Goal: Transaction & Acquisition: Purchase product/service

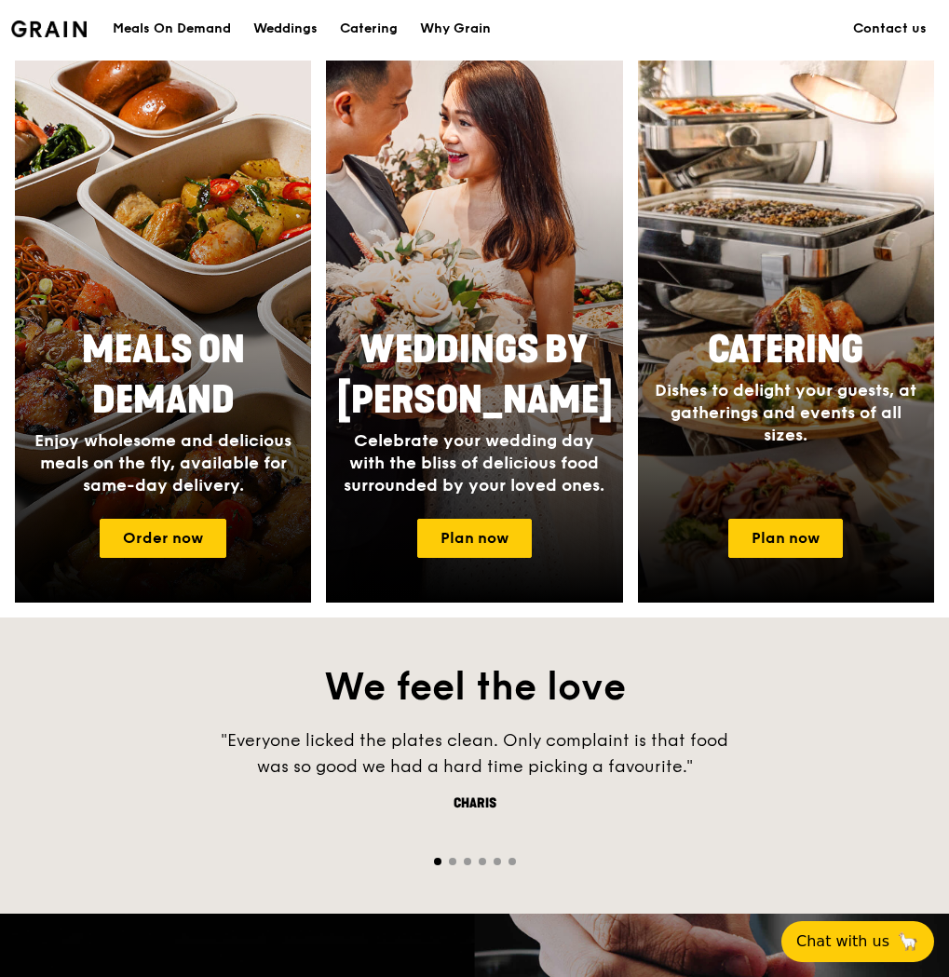
scroll to position [838, 0]
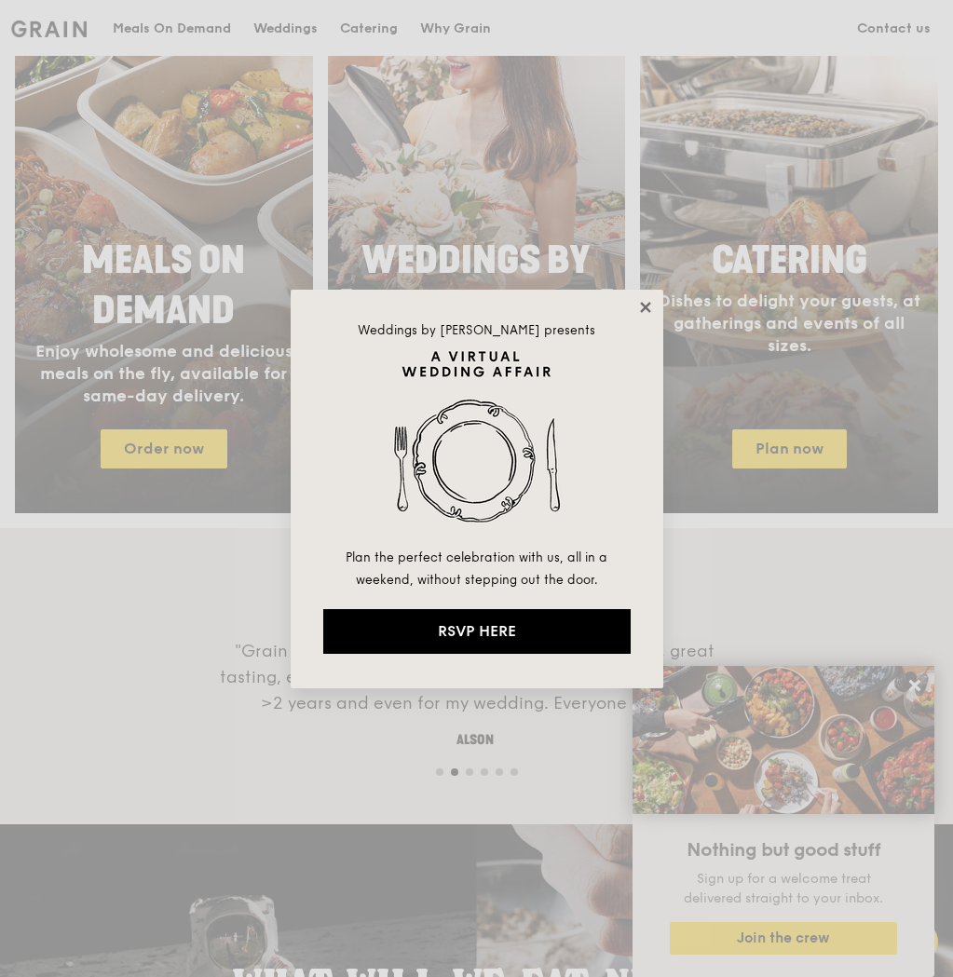
click at [650, 309] on icon at bounding box center [645, 307] width 17 height 17
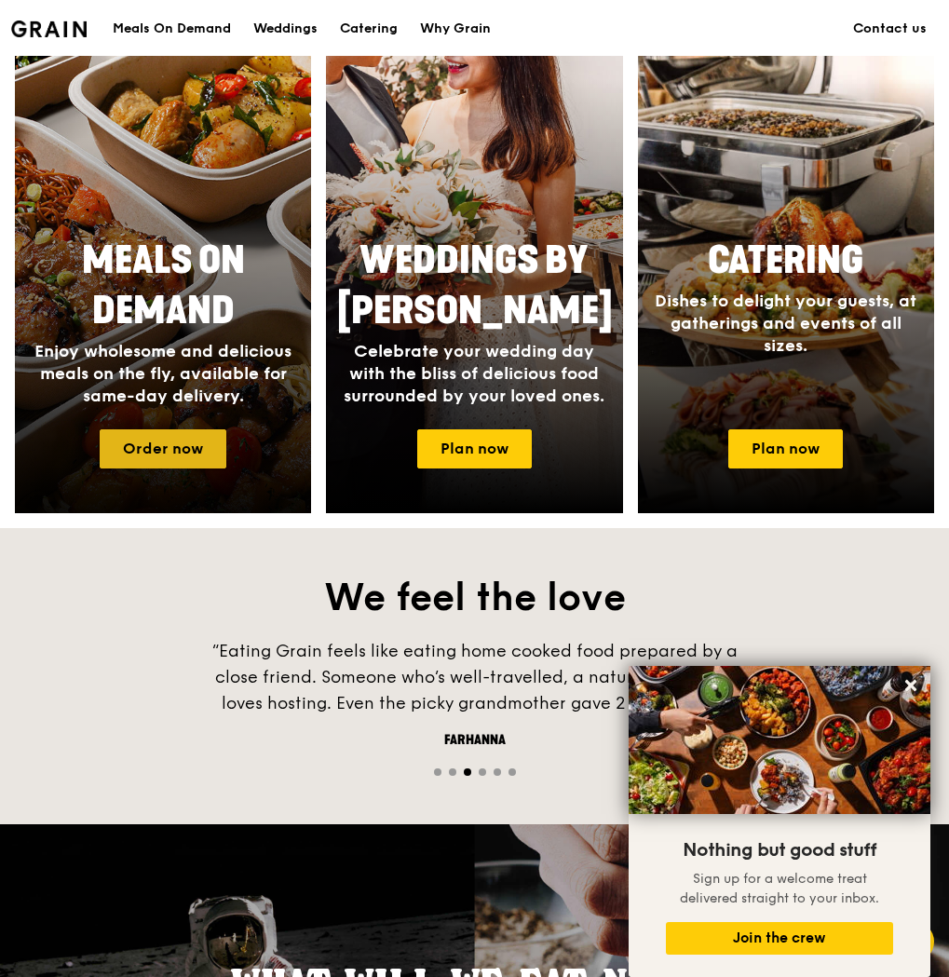
click at [133, 436] on link "Order now" at bounding box center [163, 448] width 127 height 39
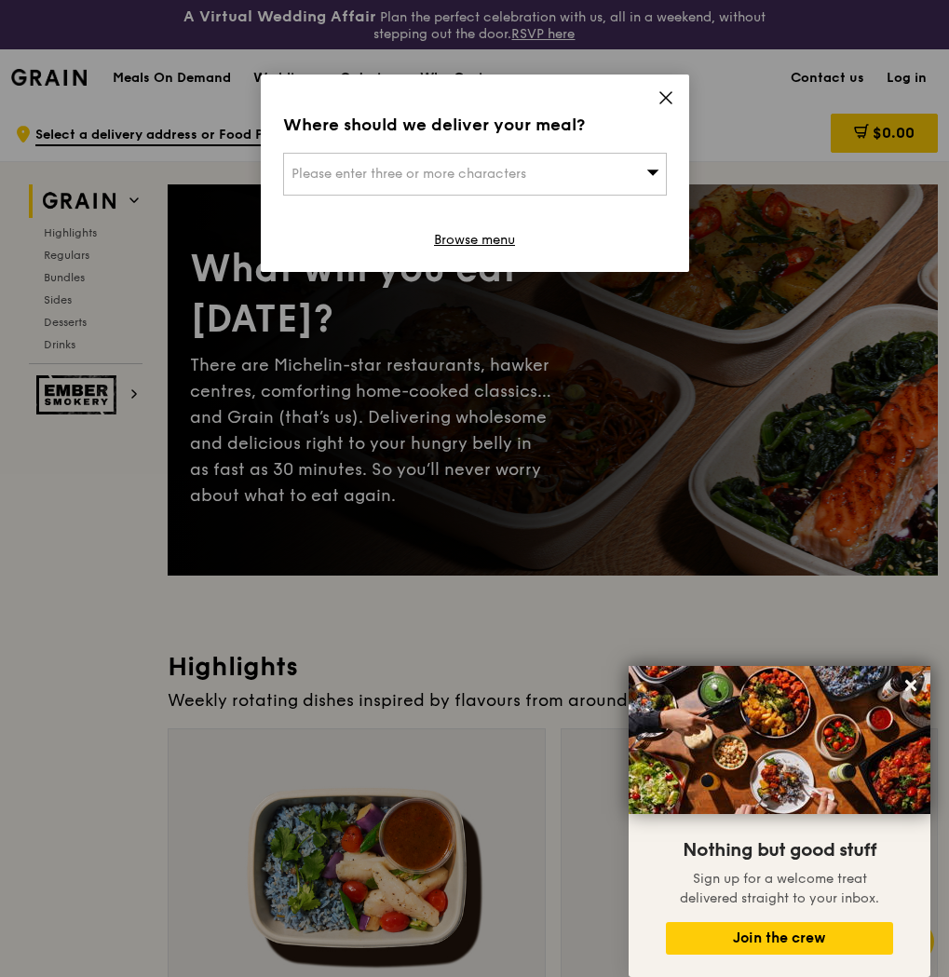
click at [594, 162] on div "Please enter three or more characters" at bounding box center [475, 174] width 384 height 43
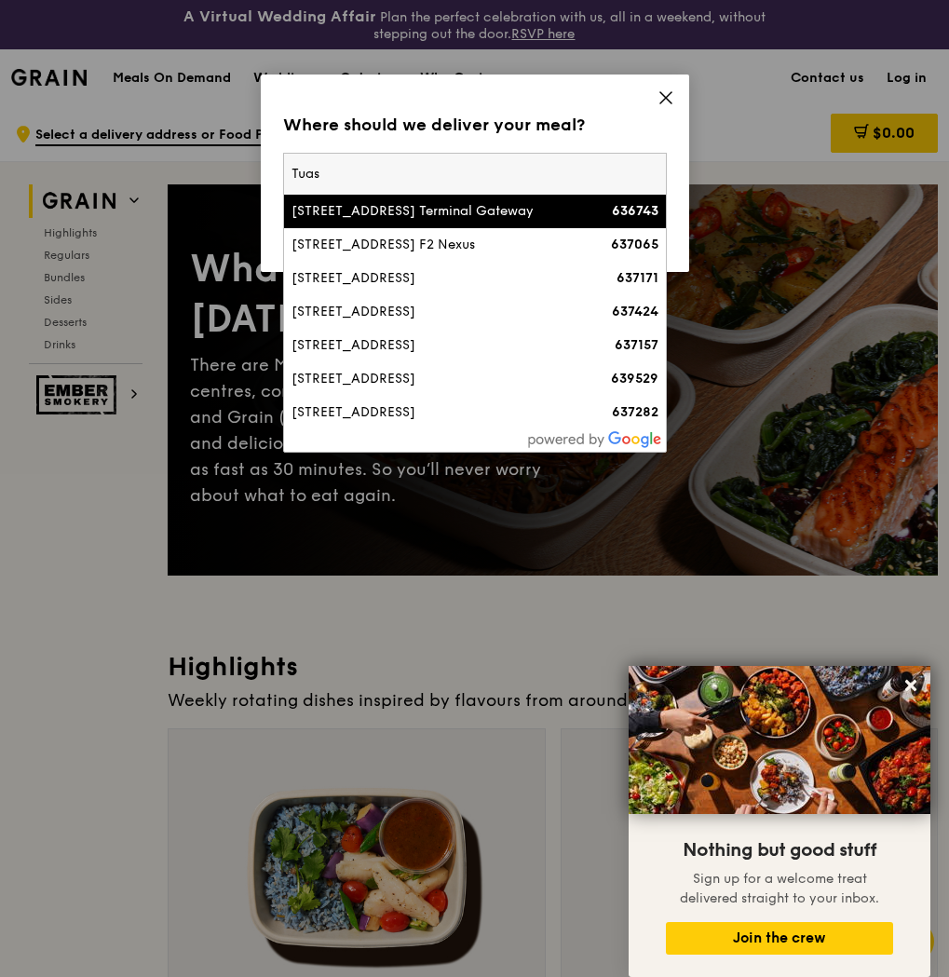
click at [402, 185] on input "Tuas" at bounding box center [475, 174] width 382 height 41
click at [317, 197] on div "Tuas 71 Tuas South Boulevard, Tuas Terminal Gateway 636743 91 Tuas South Boulev…" at bounding box center [475, 291] width 382 height 274
click at [354, 164] on input "Tuas" at bounding box center [475, 174] width 382 height 41
type input "T"
paste input "26 Tuas South Avenue 10 Singapore 637437"
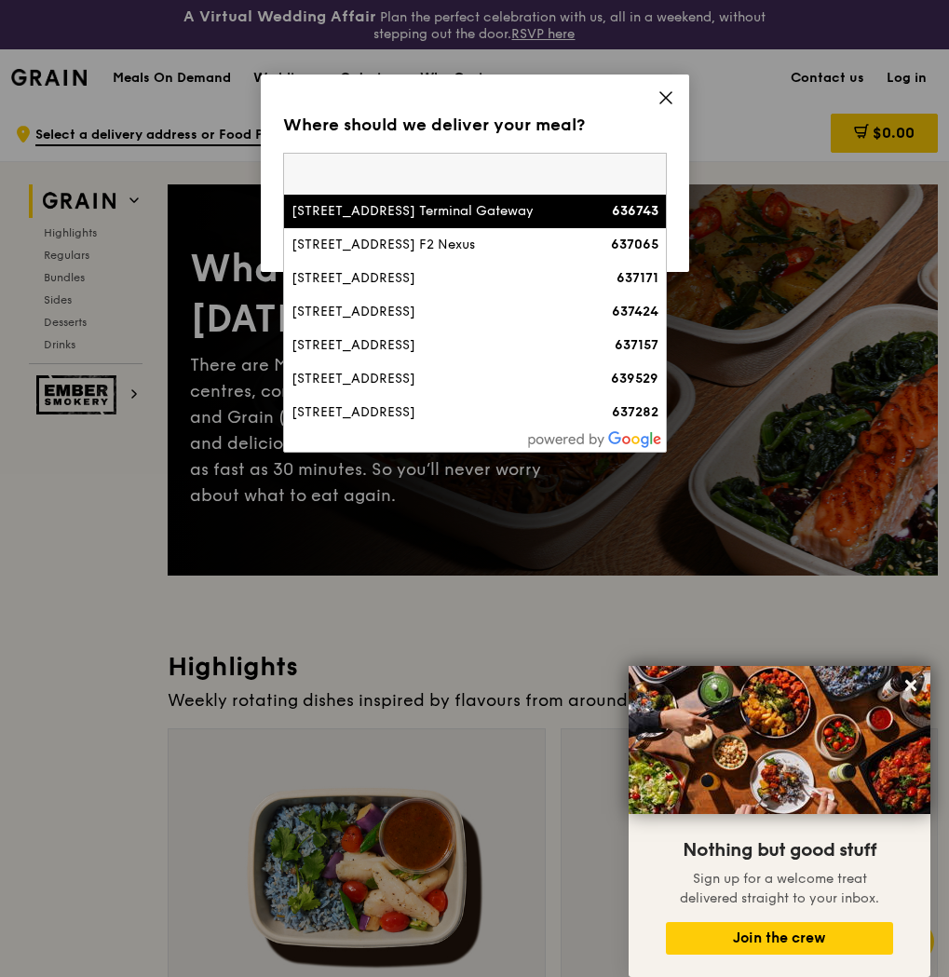
type input "26 Tuas South Avenue 10 Singapore 637437"
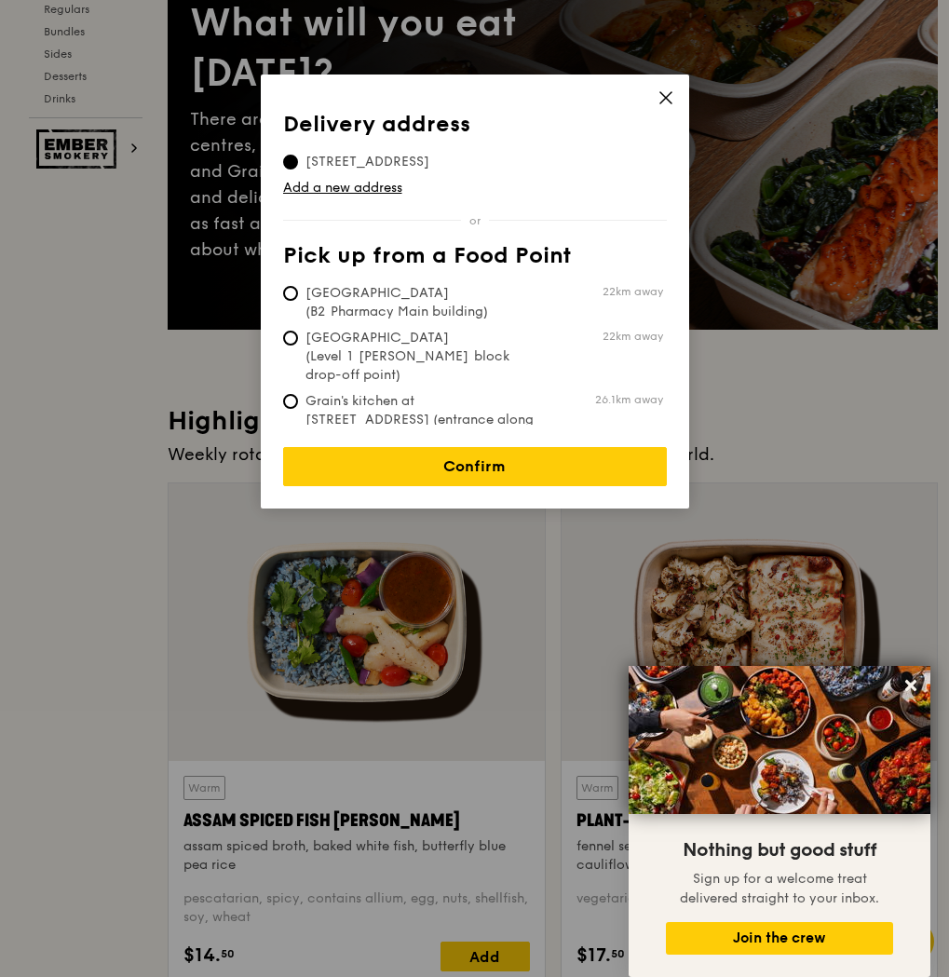
scroll to position [279, 0]
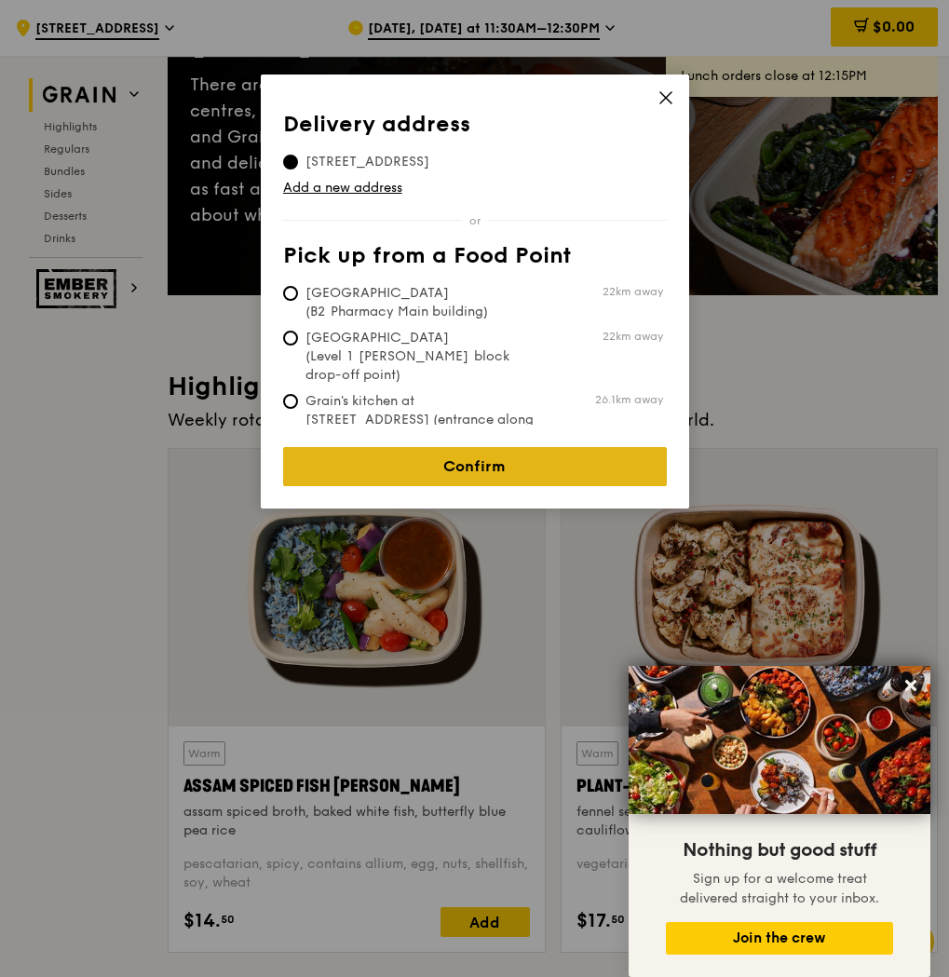
click at [393, 463] on link "Confirm" at bounding box center [475, 466] width 384 height 39
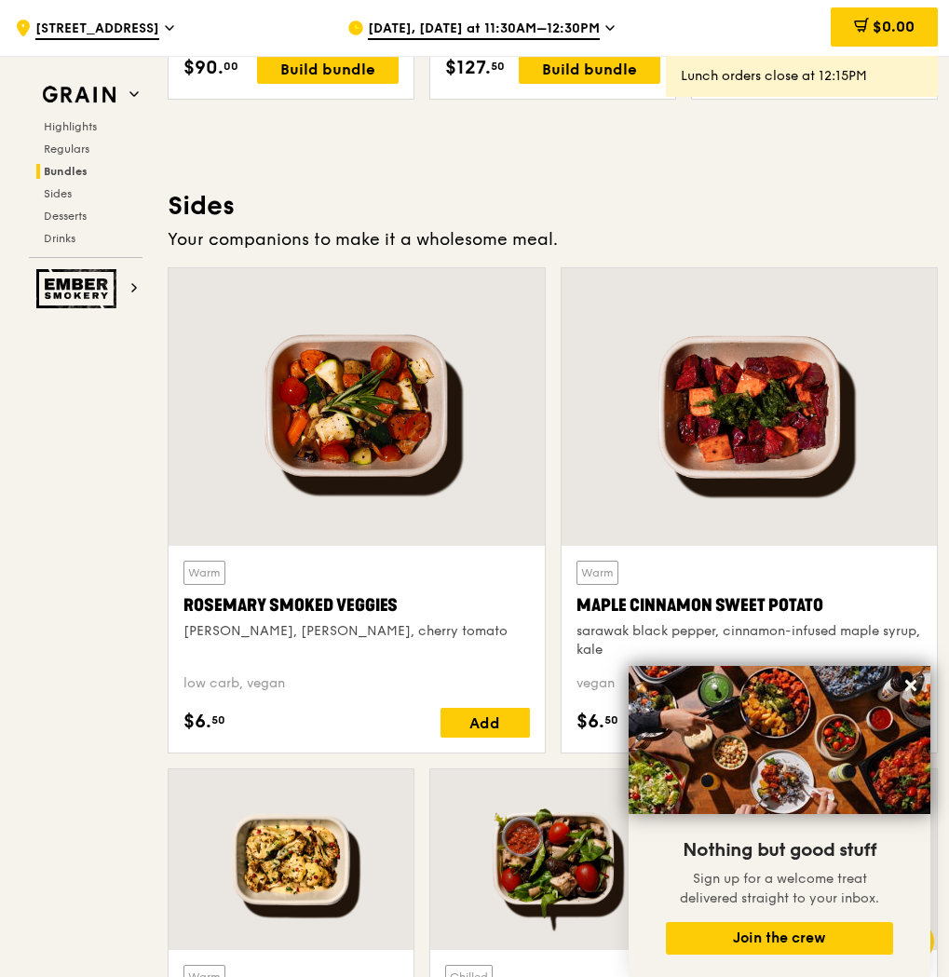
scroll to position [3818, 0]
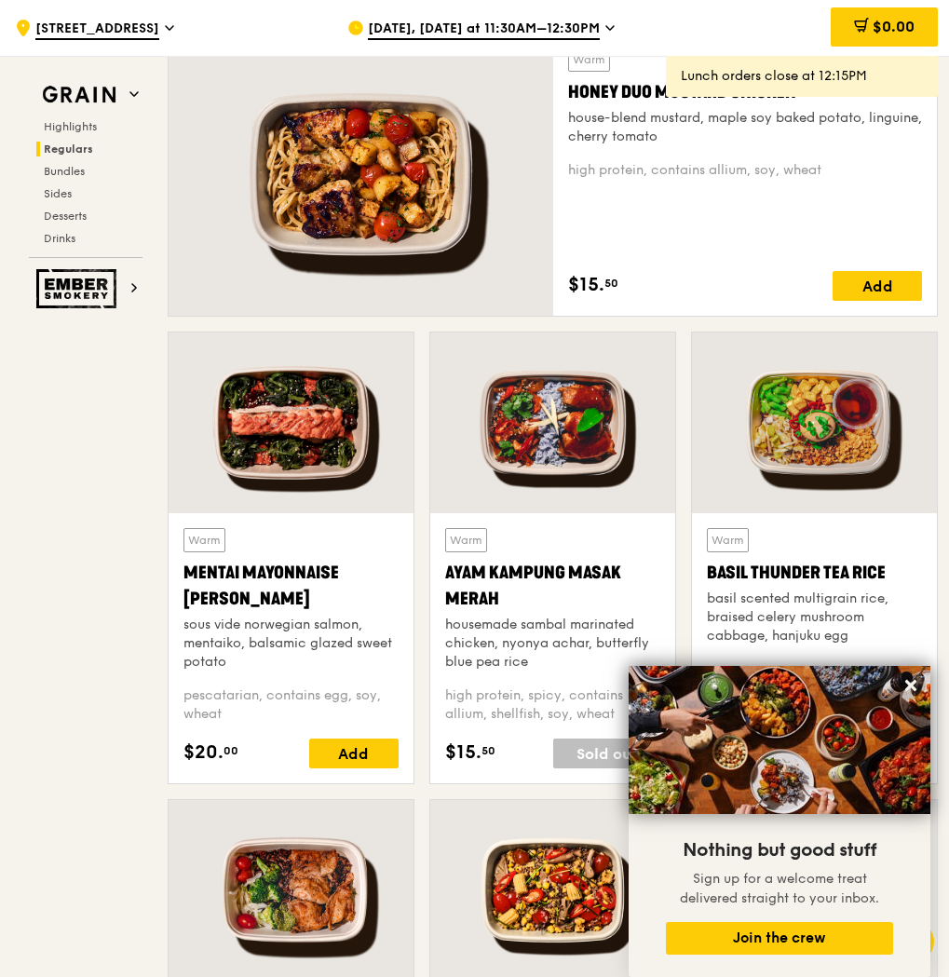
drag, startPoint x: 227, startPoint y: 216, endPoint x: 340, endPoint y: 73, distance: 182.4
click at [340, 73] on div at bounding box center [361, 174] width 385 height 283
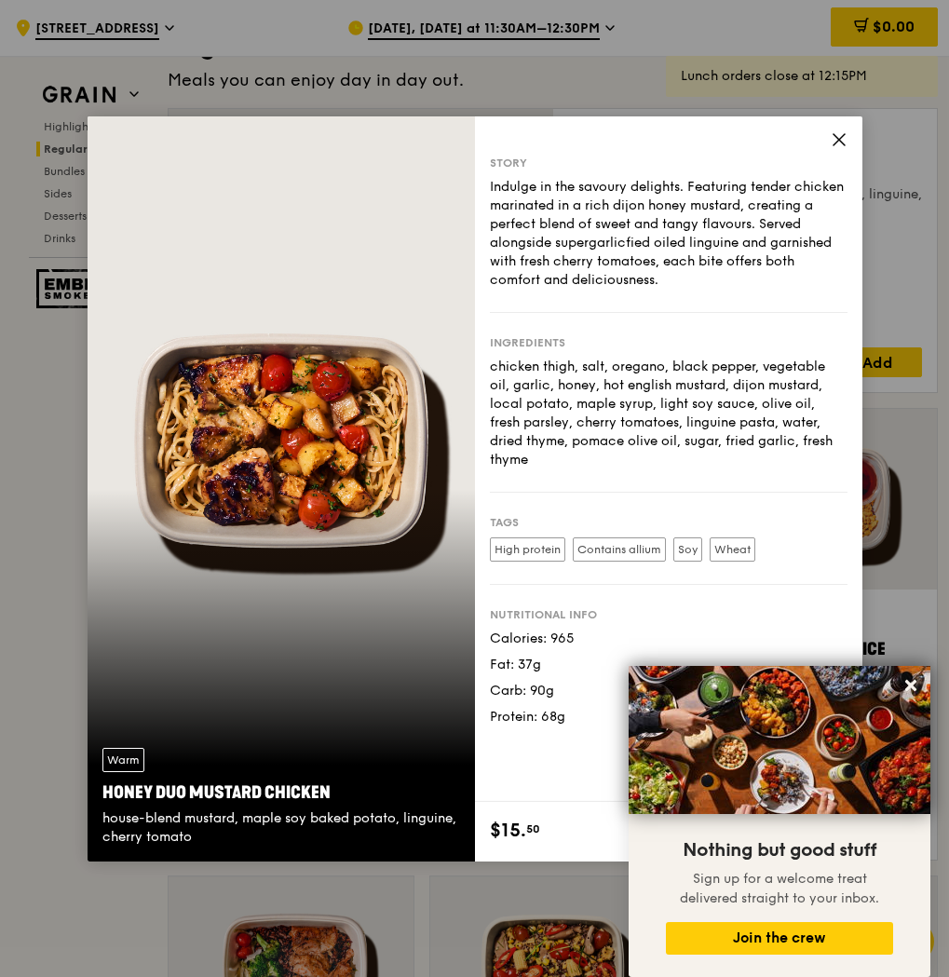
scroll to position [1291, 0]
click at [824, 139] on div "Story Indulge in the savoury delights. Featuring tender chicken marinated in a …" at bounding box center [669, 459] width 388 height 686
click at [848, 143] on div "Story Indulge in the savoury delights. Featuring tender chicken marinated in a …" at bounding box center [669, 459] width 388 height 686
click at [845, 142] on icon at bounding box center [839, 139] width 17 height 17
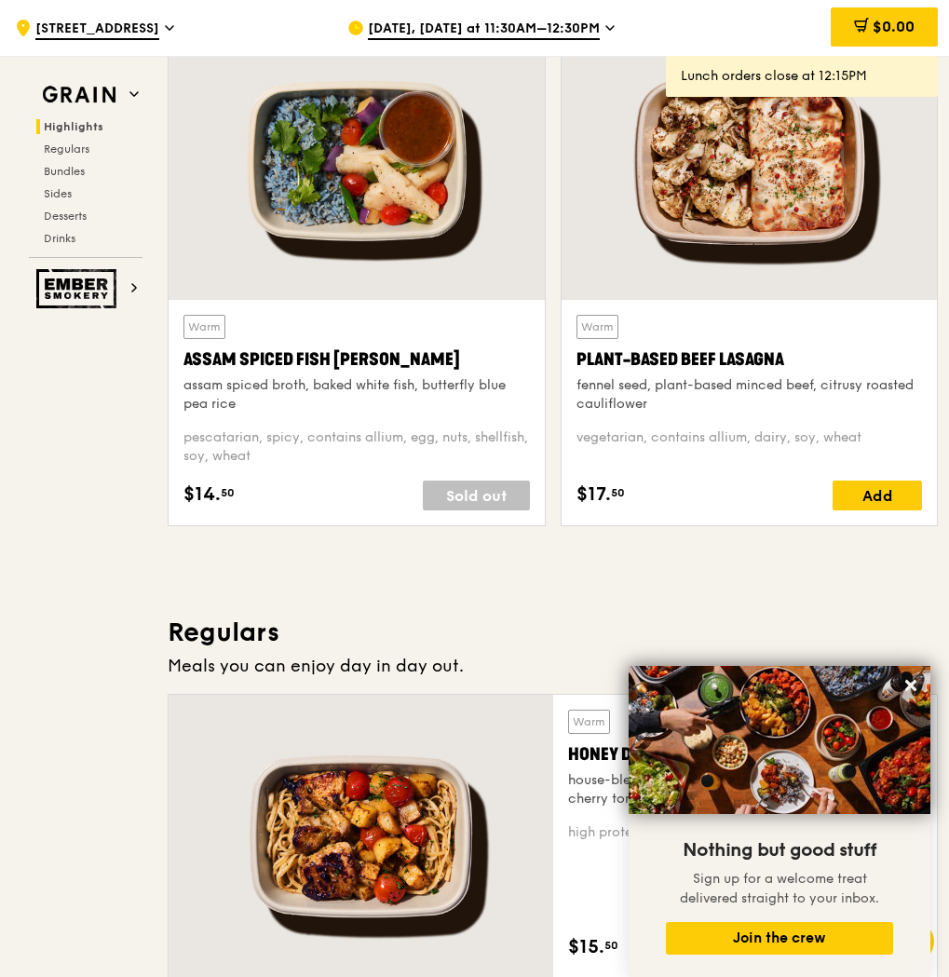
scroll to position [0, 0]
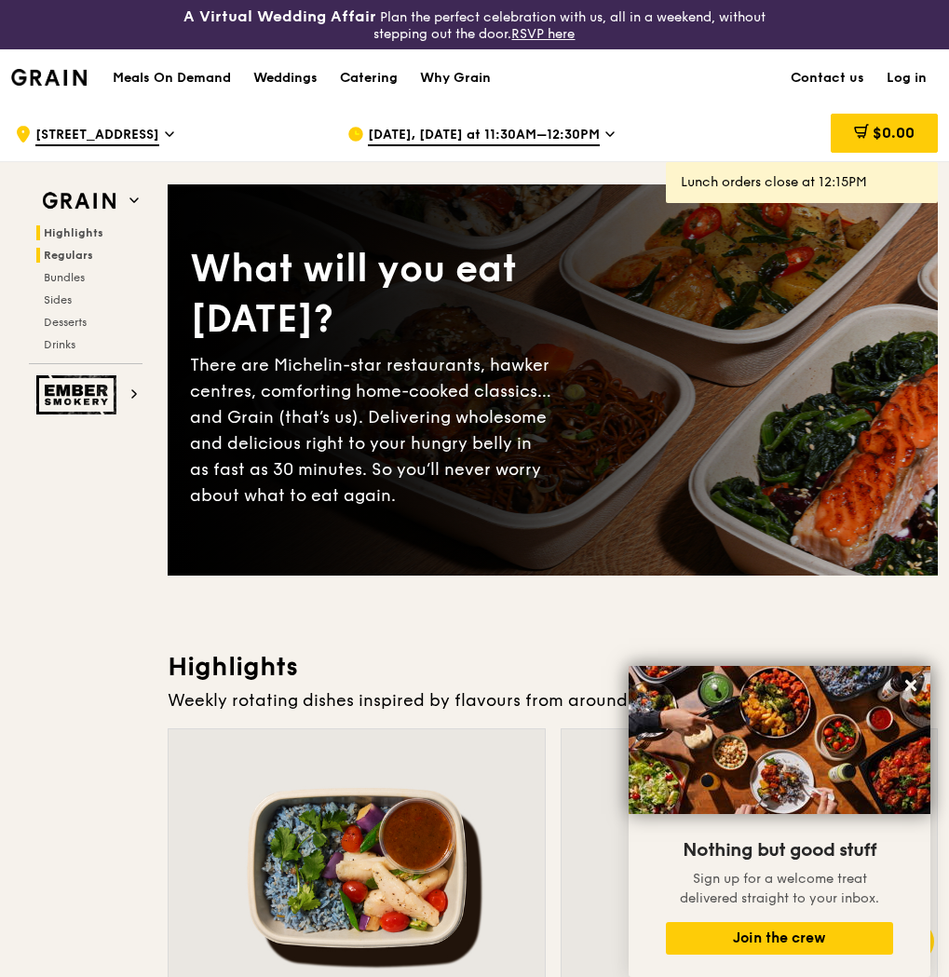
click at [92, 259] on h2 "Regulars" at bounding box center [89, 255] width 106 height 15
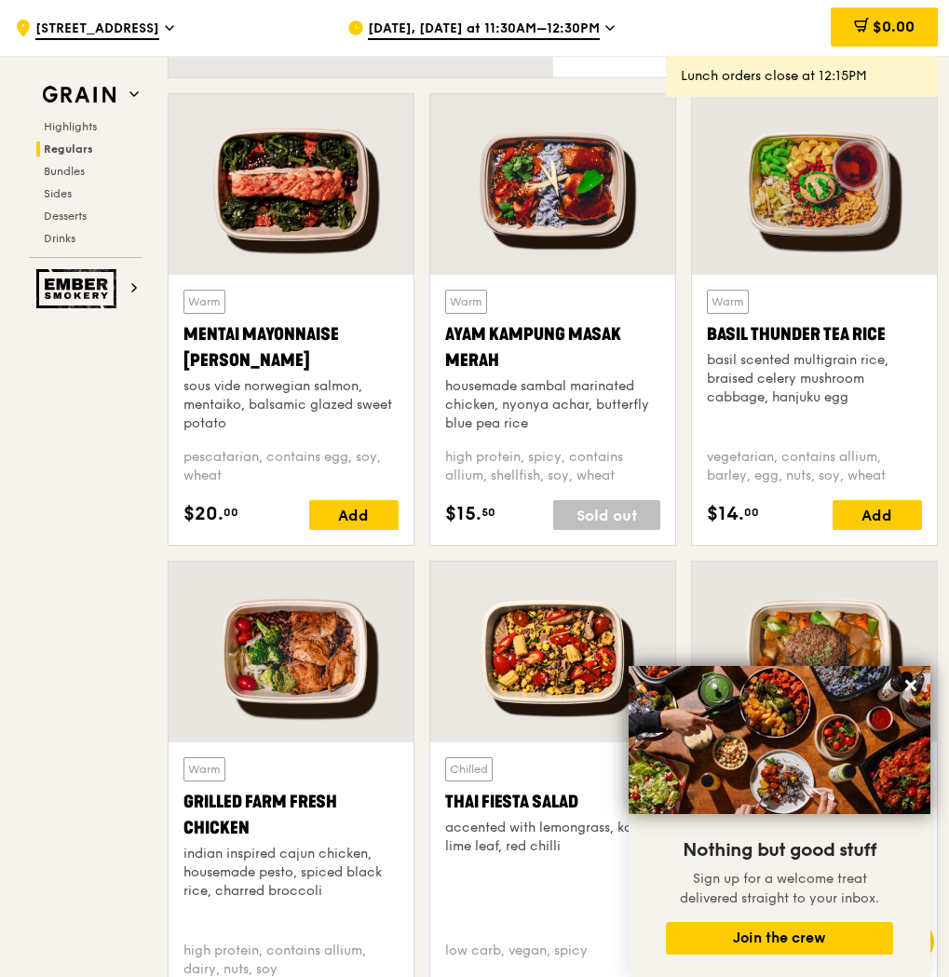
scroll to position [1621, 0]
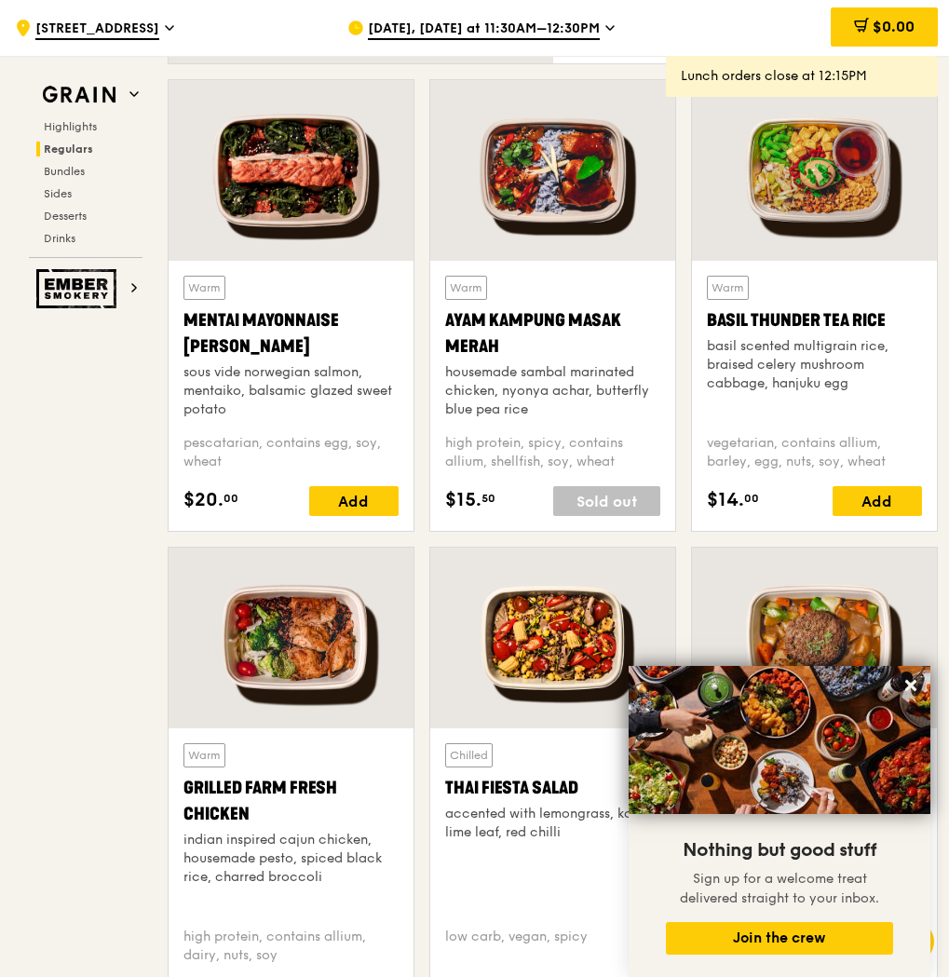
click at [505, 39] on span "Sep 23, Today at 11:30AM–12:30PM" at bounding box center [484, 30] width 232 height 20
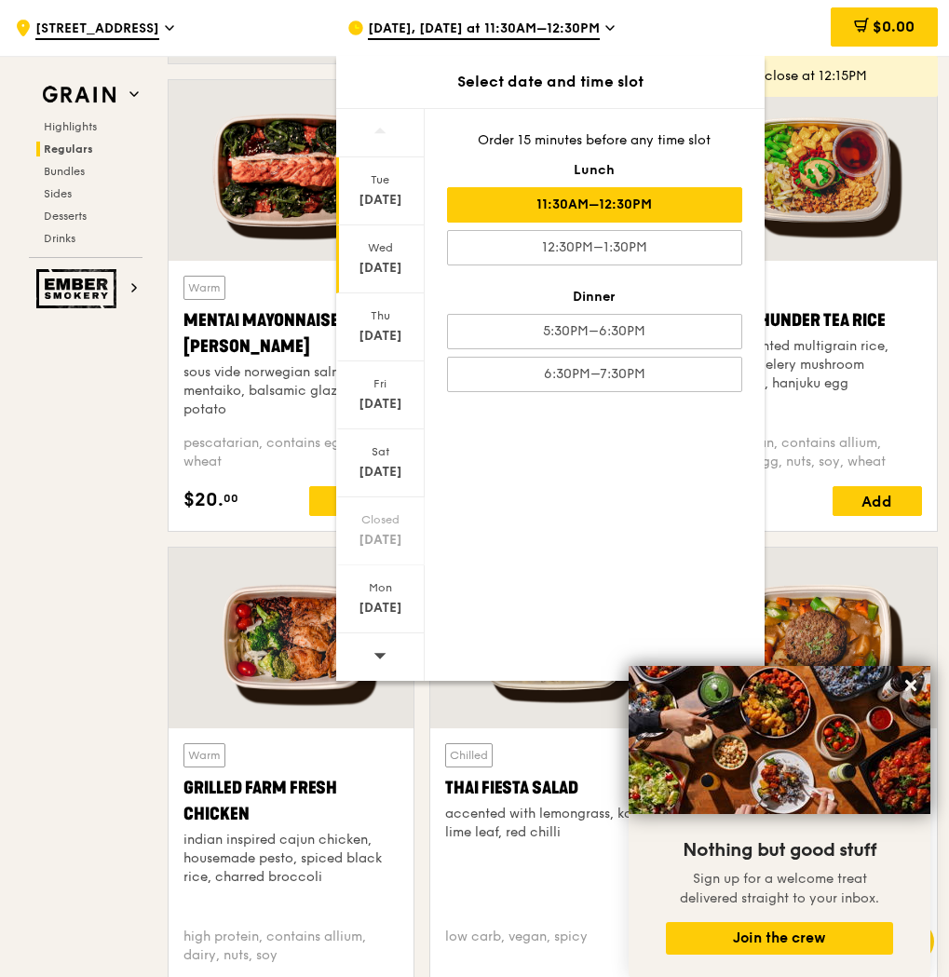
click at [364, 289] on div "Wed Sep 24" at bounding box center [380, 259] width 88 height 68
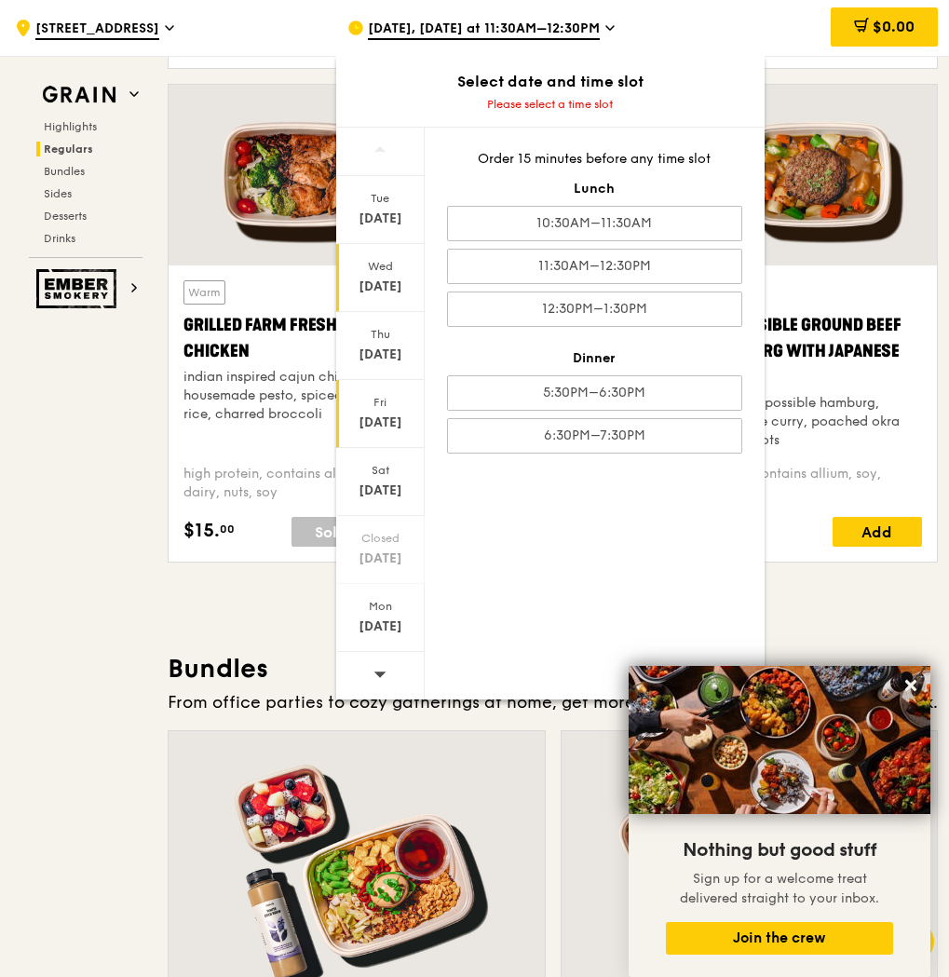
scroll to position [2087, 0]
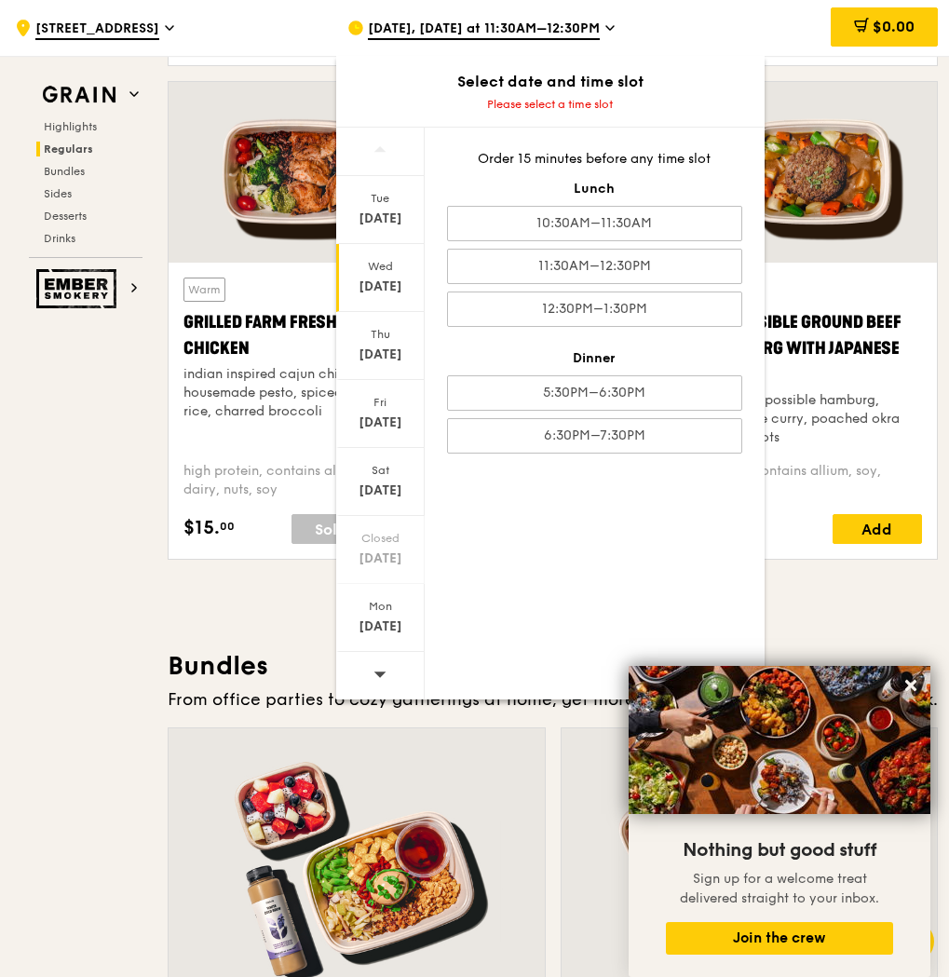
click at [589, 39] on span "Sep 23, Today at 11:30AM–12:30PM" at bounding box center [484, 30] width 232 height 20
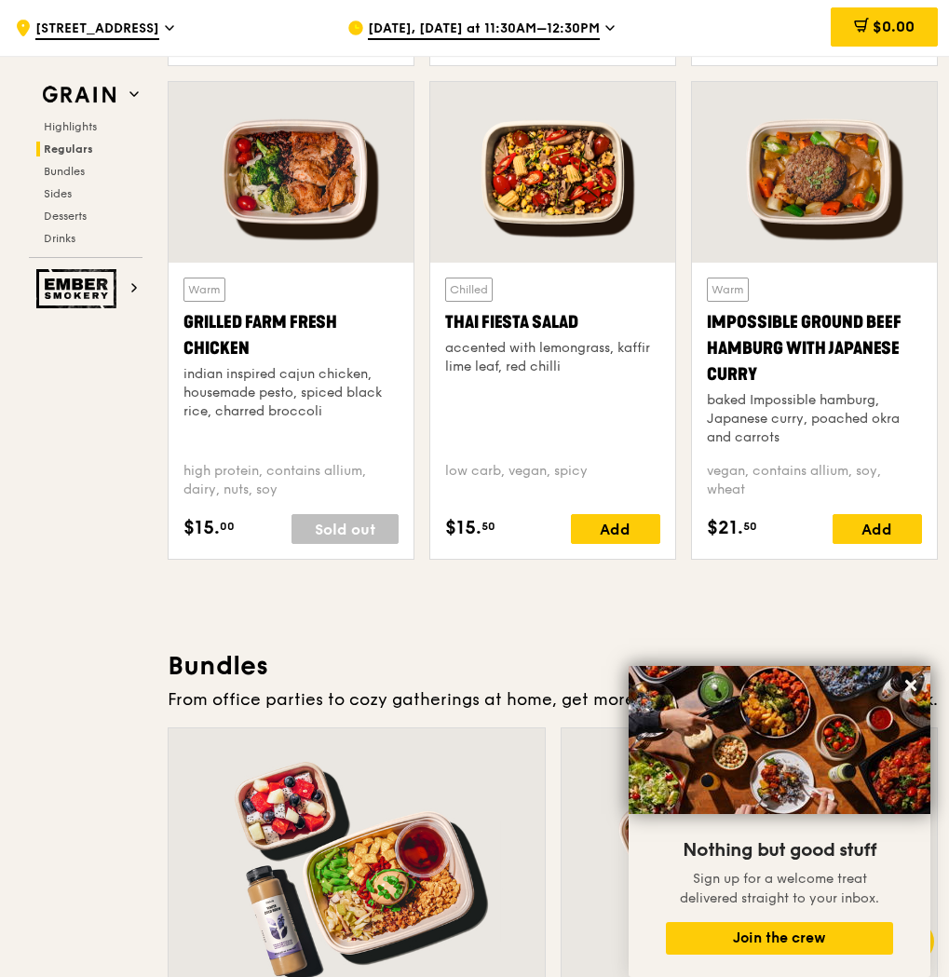
drag, startPoint x: 589, startPoint y: 39, endPoint x: 593, endPoint y: 27, distance: 13.0
click at [593, 27] on span "Sep 23, Today at 11:30AM–12:30PM" at bounding box center [484, 30] width 232 height 20
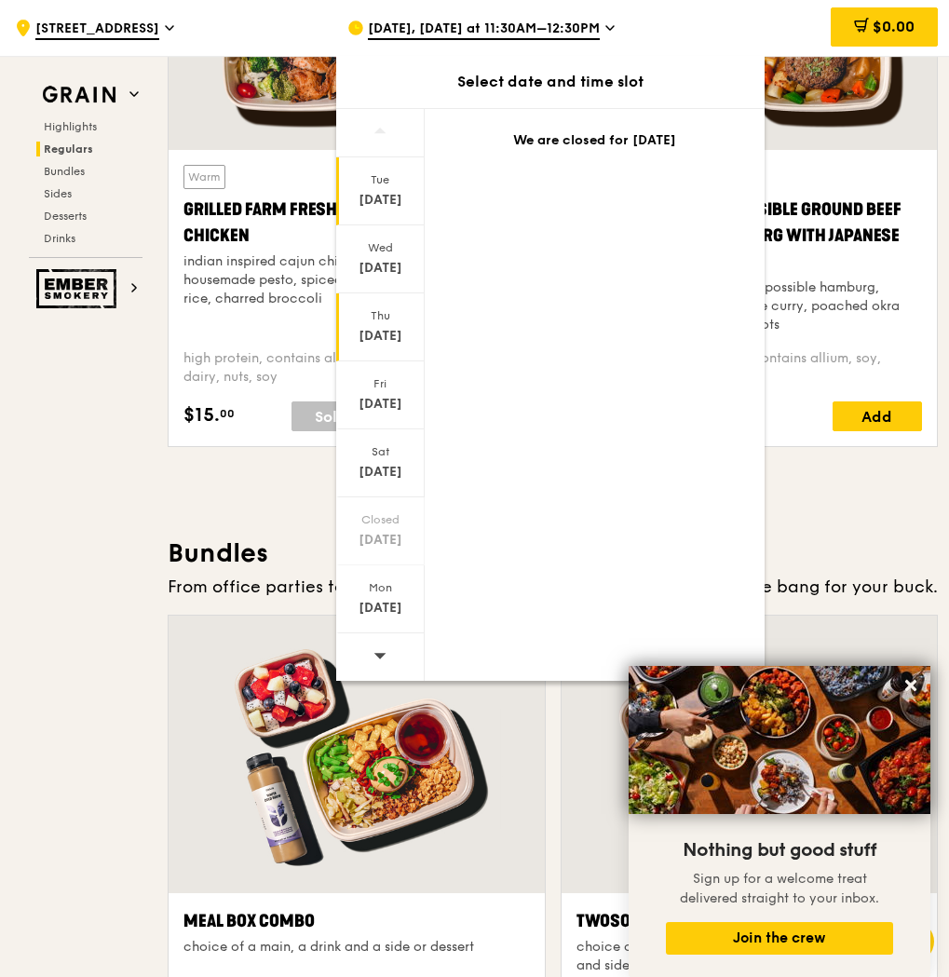
scroll to position [2180, 0]
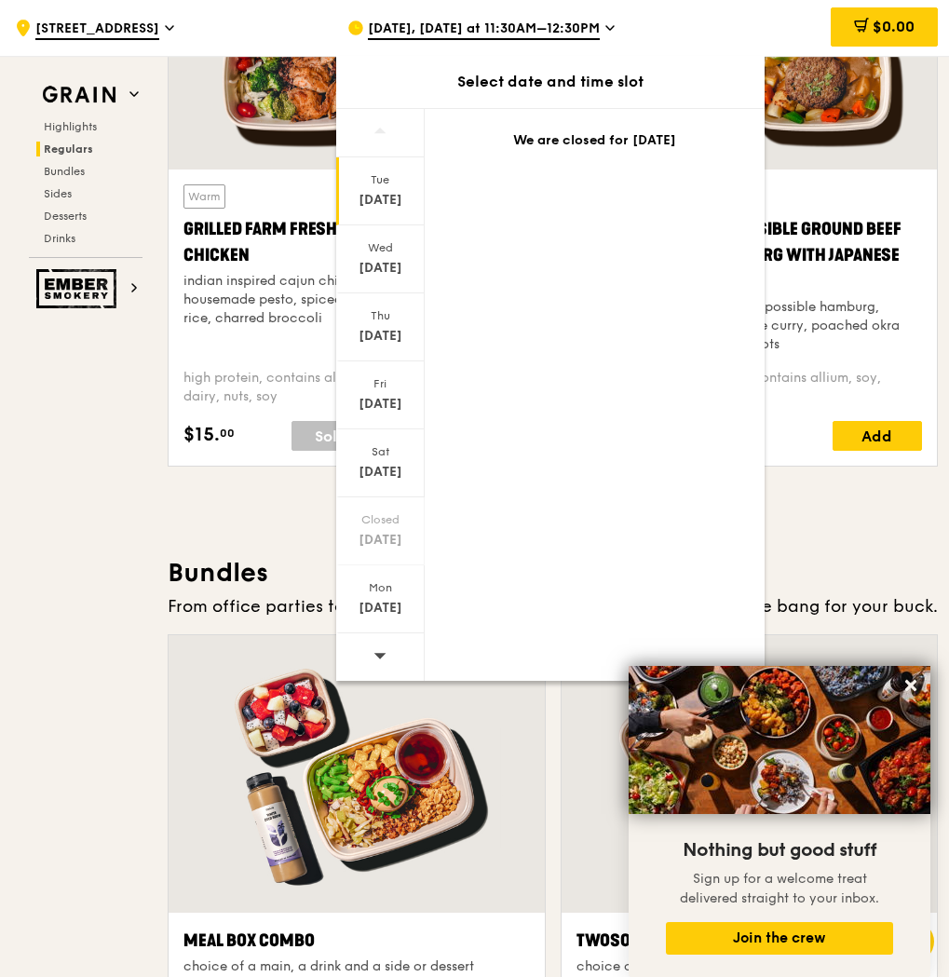
click at [387, 137] on div at bounding box center [380, 133] width 88 height 48
drag, startPoint x: 387, startPoint y: 137, endPoint x: 605, endPoint y: 55, distance: 232.9
click at [605, 55] on div "Sep 23, Today at 11:30AM–12:30PM" at bounding box center [498, 28] width 303 height 56
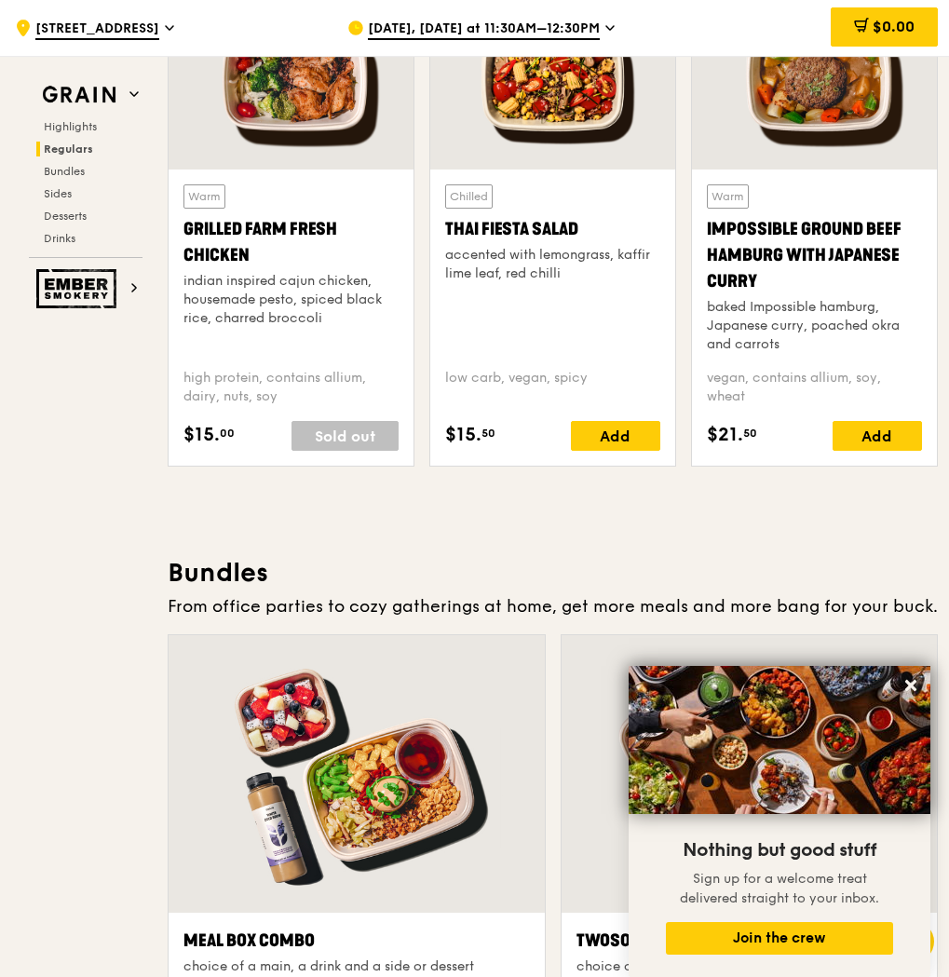
click at [605, 38] on span at bounding box center [609, 31] width 9 height 22
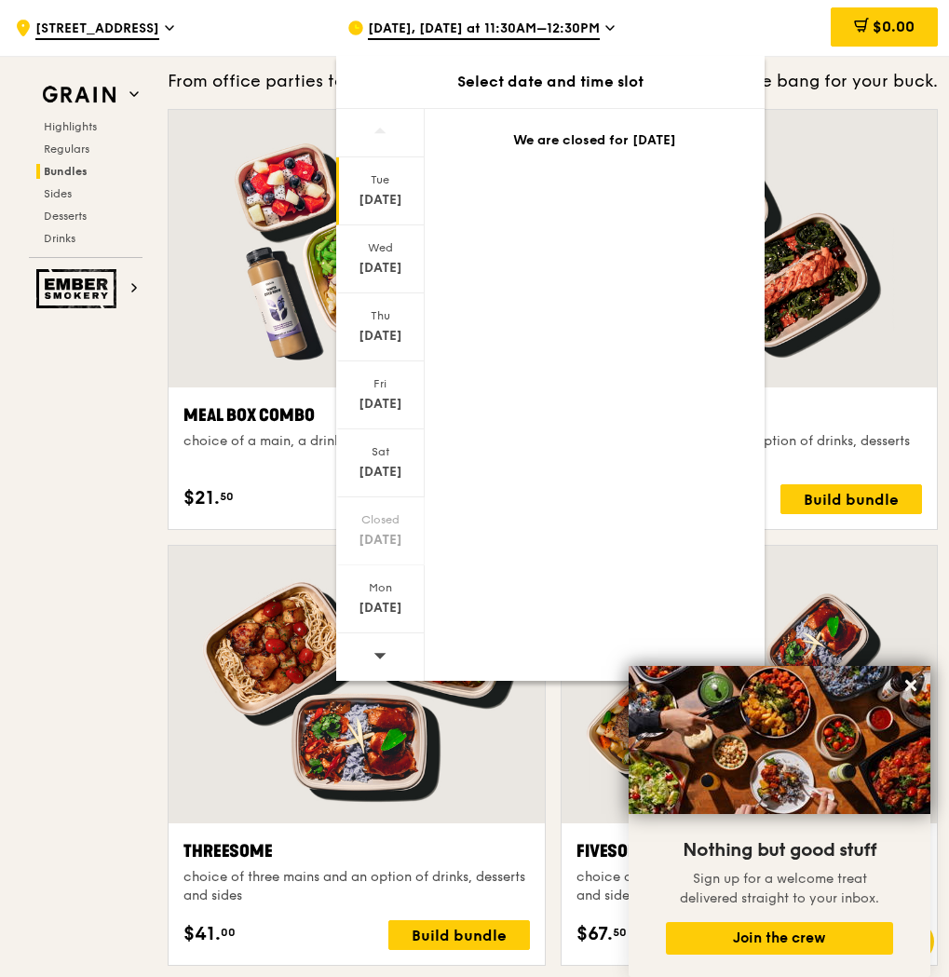
scroll to position [2739, 0]
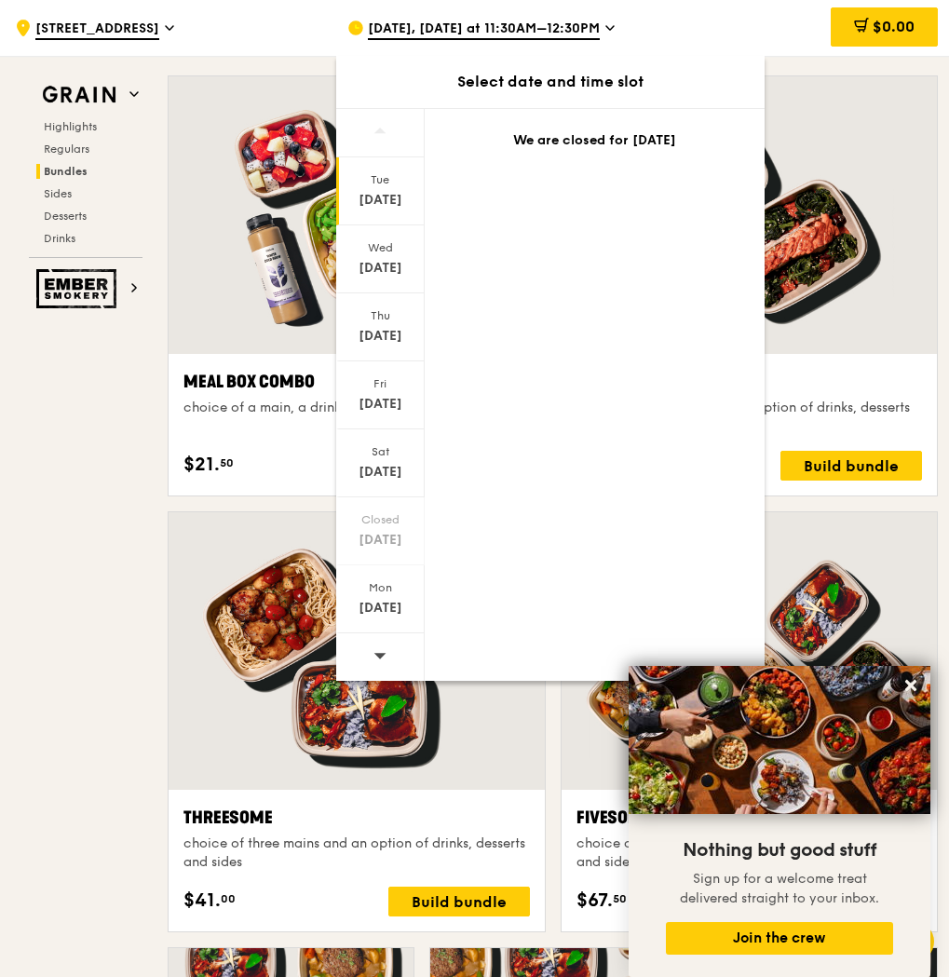
click at [670, 116] on div "We are closed for today" at bounding box center [595, 144] width 340 height 71
click at [408, 317] on div "Thu" at bounding box center [380, 315] width 83 height 15
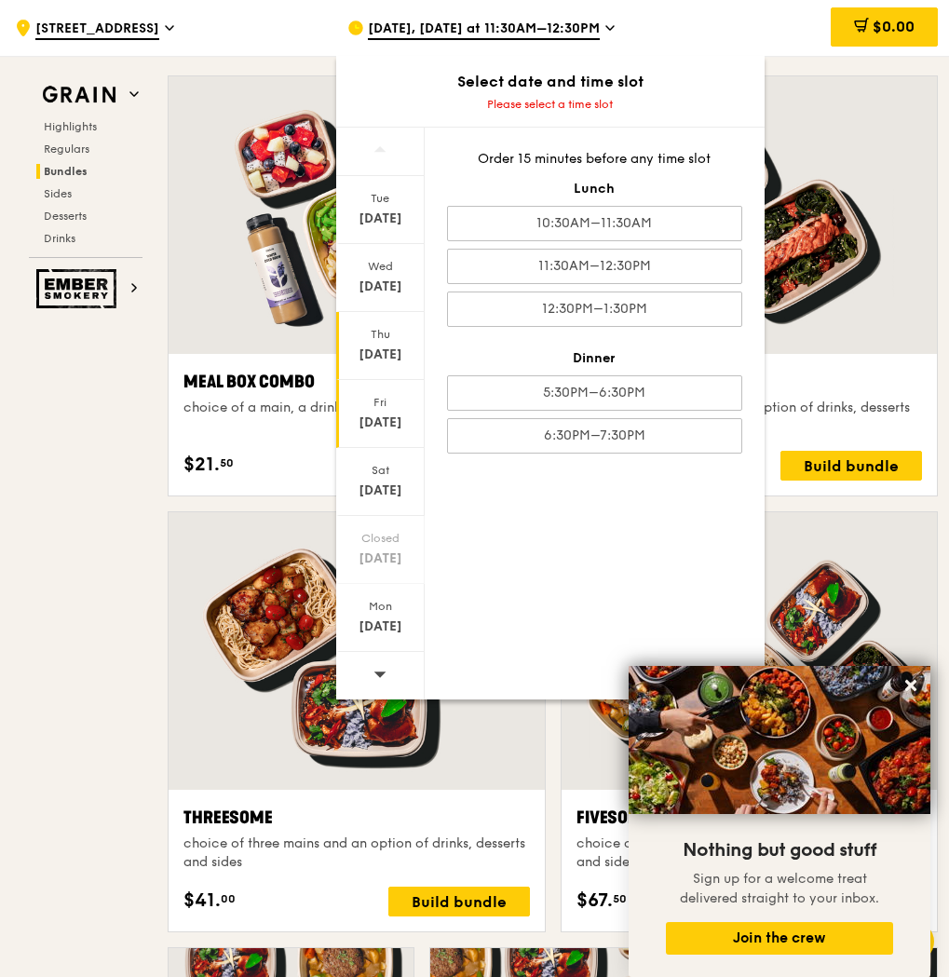
click at [348, 429] on div "Sep 26" at bounding box center [380, 423] width 83 height 19
click at [359, 507] on div "Sat Sep 27" at bounding box center [380, 482] width 88 height 68
click at [365, 530] on div "Closed Sep 28" at bounding box center [380, 550] width 88 height 68
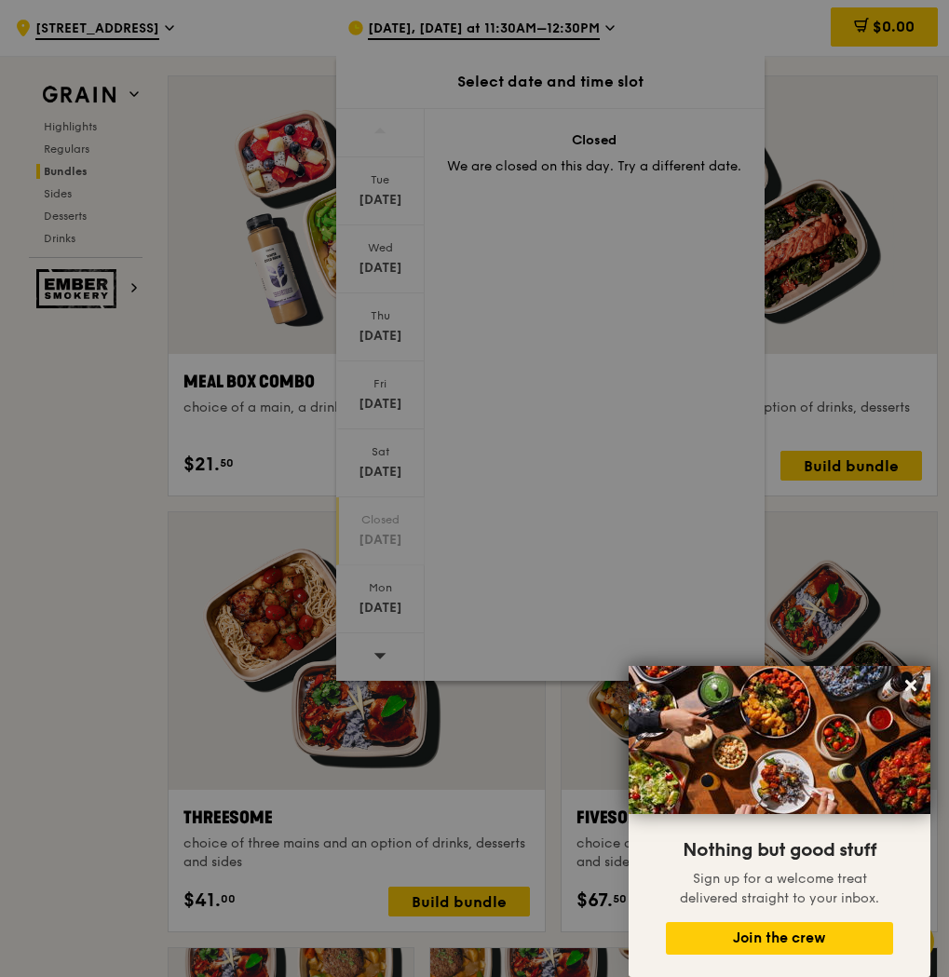
click at [374, 552] on div at bounding box center [474, 488] width 949 height 977
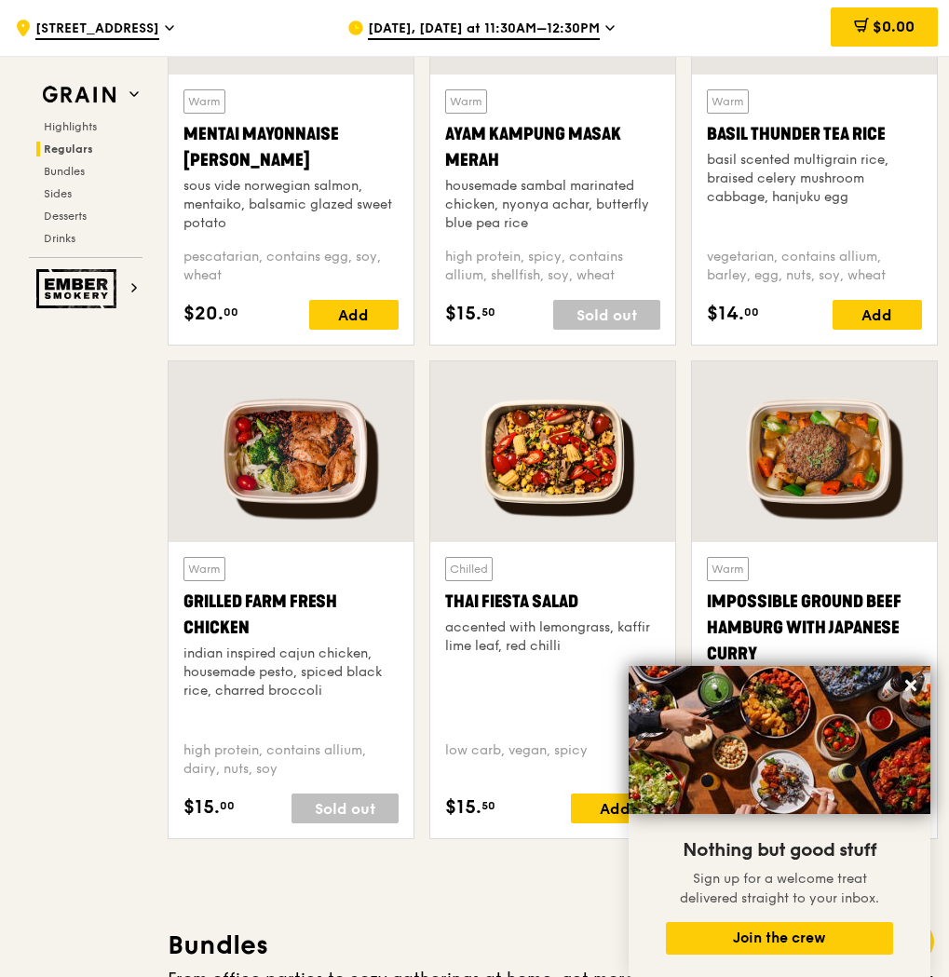
scroll to position [2180, 0]
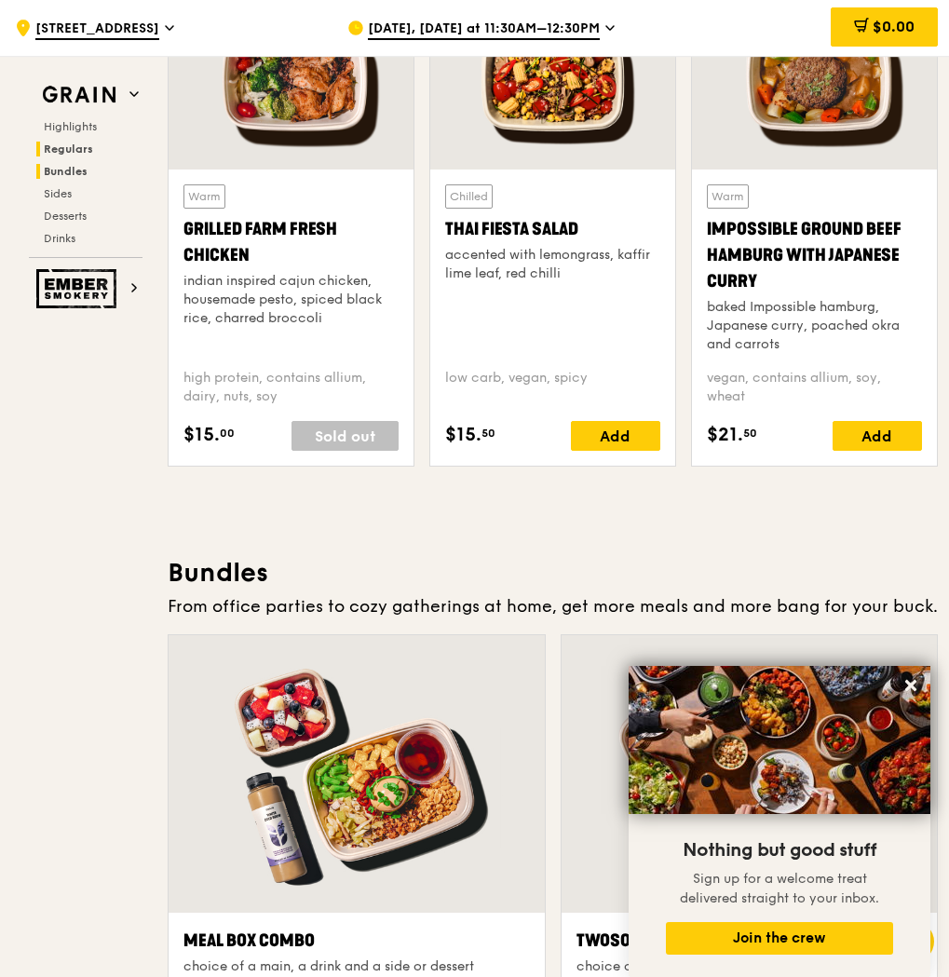
click at [62, 177] on span "Bundles" at bounding box center [66, 171] width 44 height 13
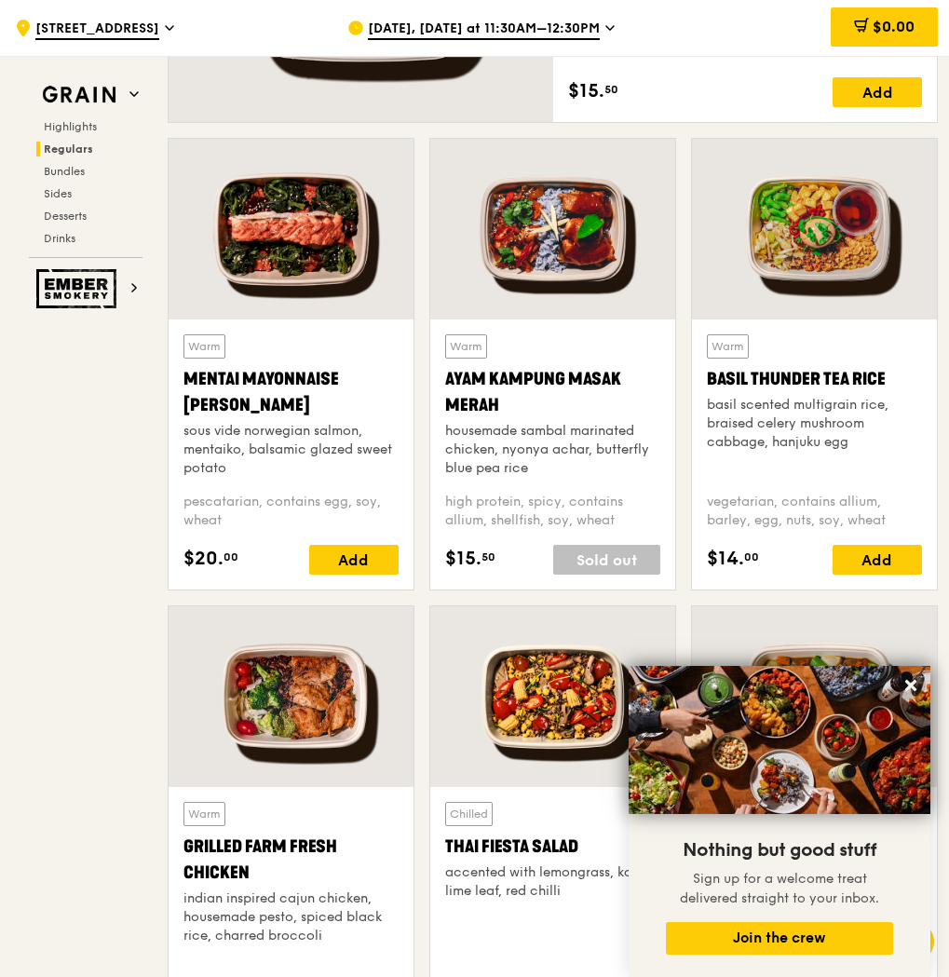
scroll to position [1544, 0]
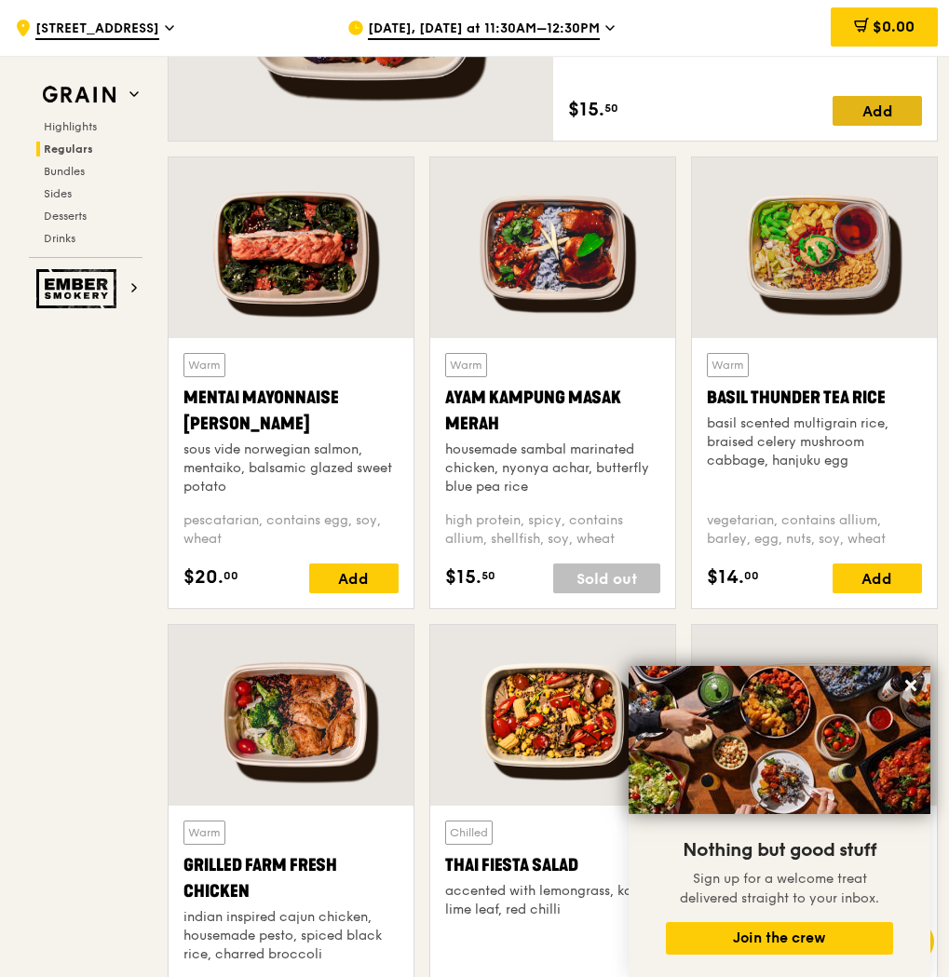
click at [899, 117] on div "Add" at bounding box center [877, 111] width 89 height 30
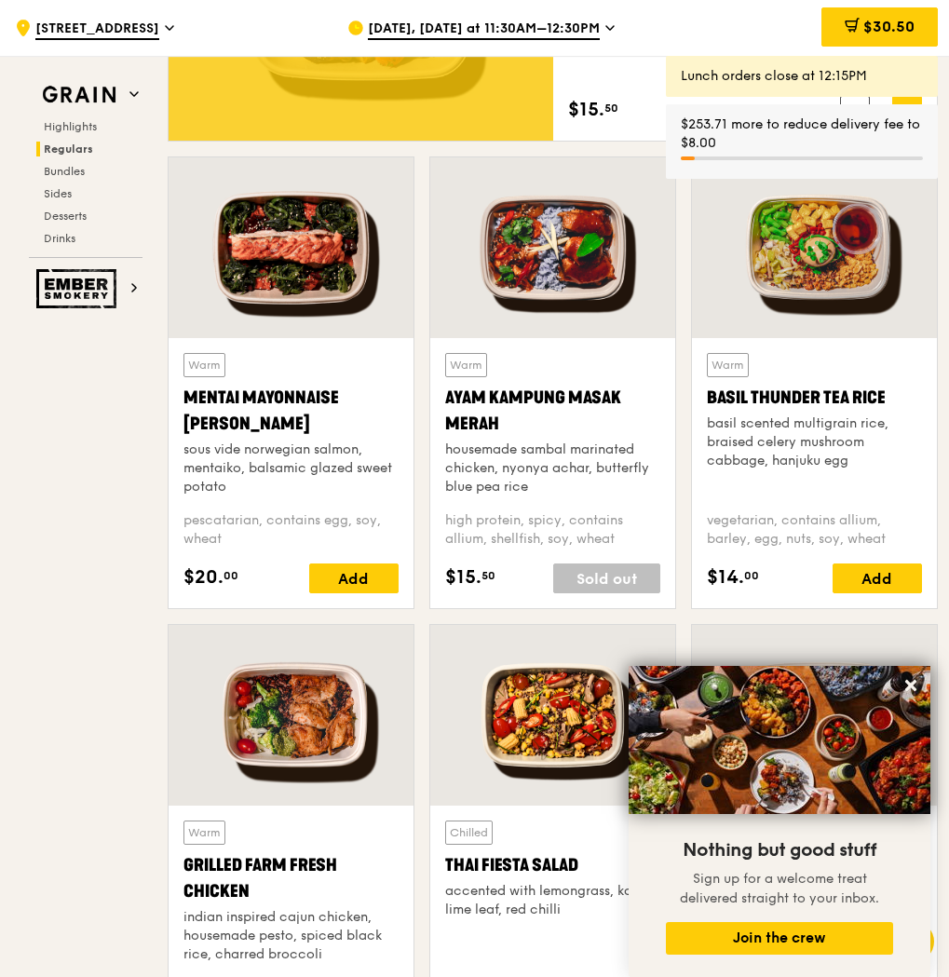
click at [517, 32] on span "Sep 23, Today at 11:30AM–12:30PM" at bounding box center [484, 30] width 232 height 20
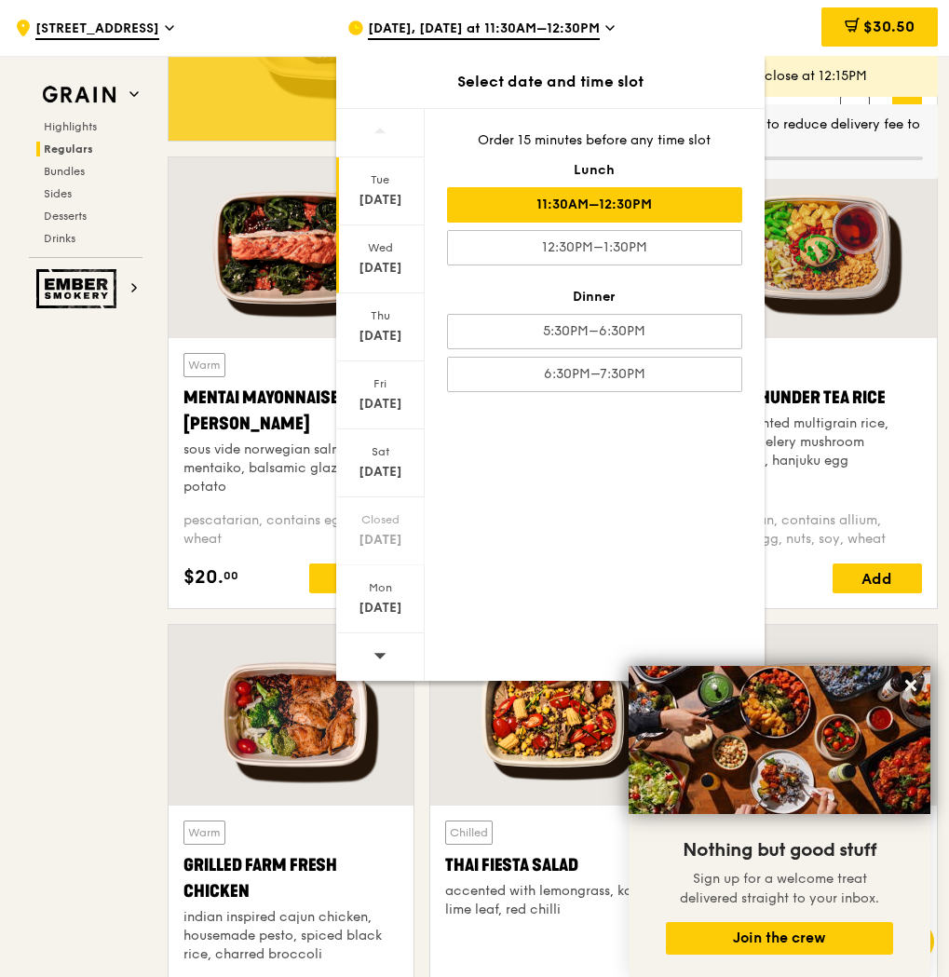
click at [383, 276] on div "Sep 24" at bounding box center [380, 268] width 83 height 19
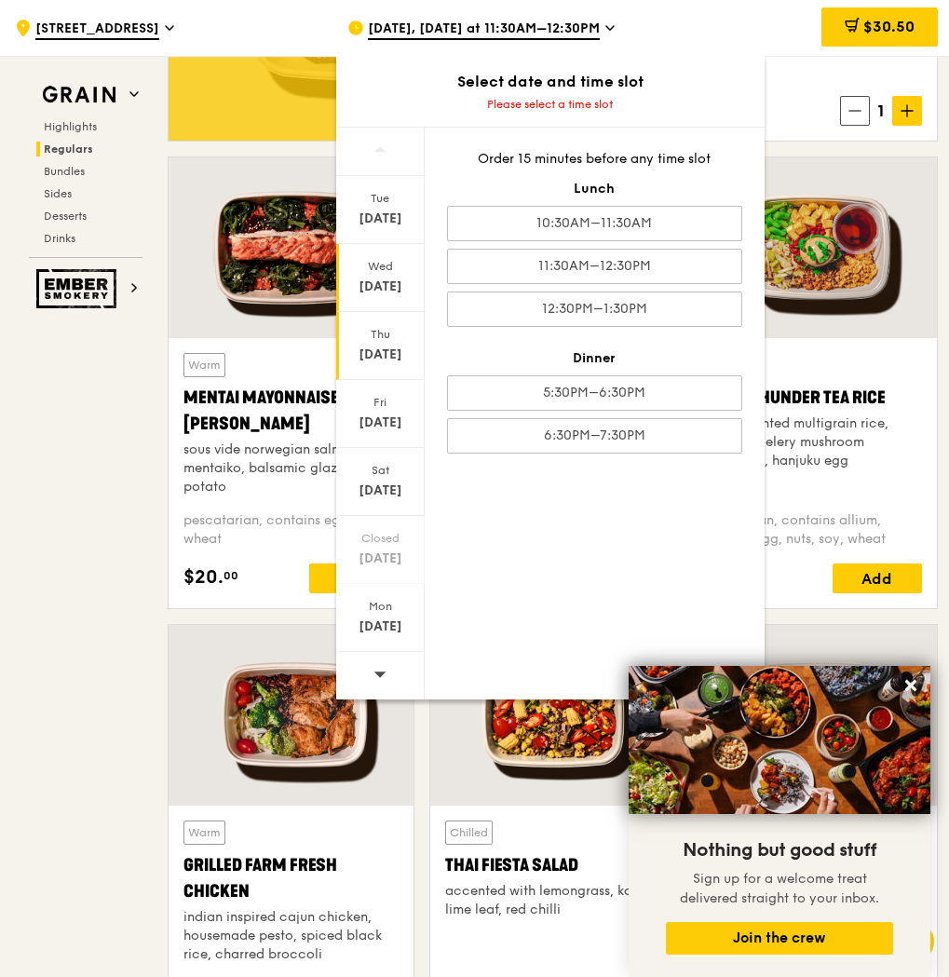
click at [377, 340] on div "Thu" at bounding box center [380, 334] width 83 height 15
click at [383, 389] on div "Fri Sep 26" at bounding box center [380, 414] width 88 height 68
click at [611, 30] on div "Sep 23, Today at 11:30AM–12:30PM" at bounding box center [498, 28] width 303 height 56
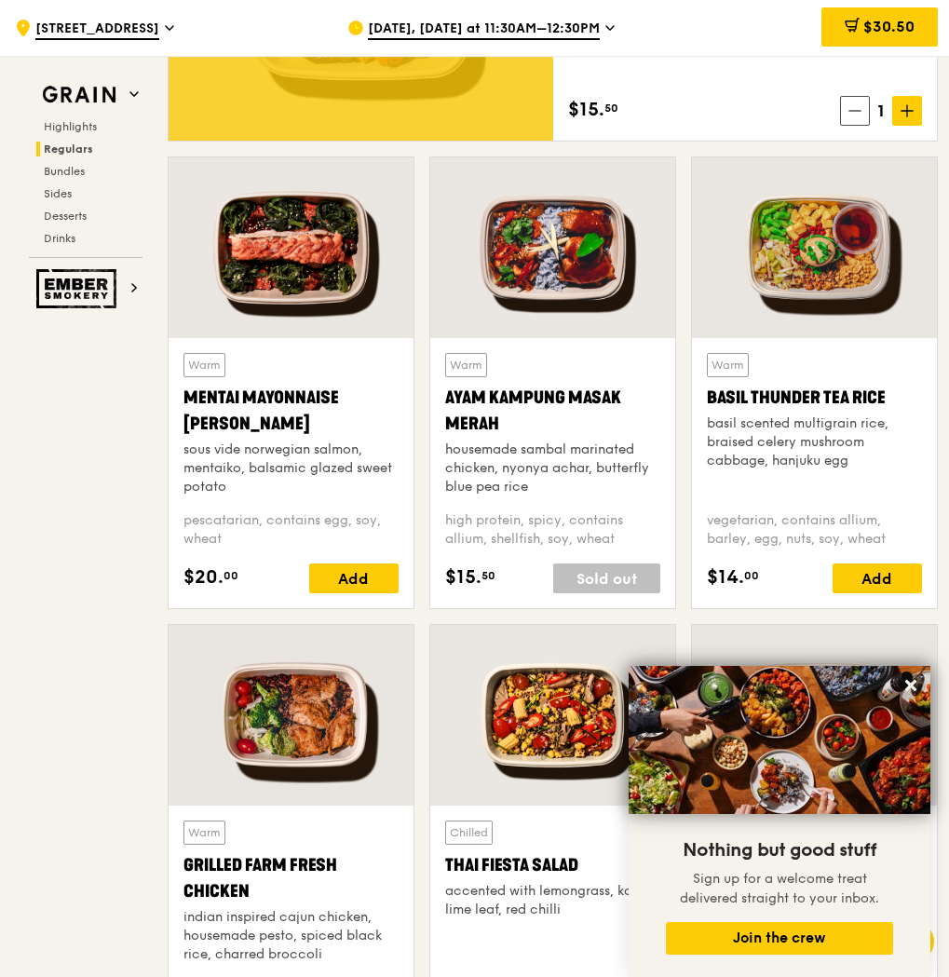
click at [595, 30] on div "Sep 23, Today at 11:30AM–12:30PM" at bounding box center [498, 28] width 303 height 56
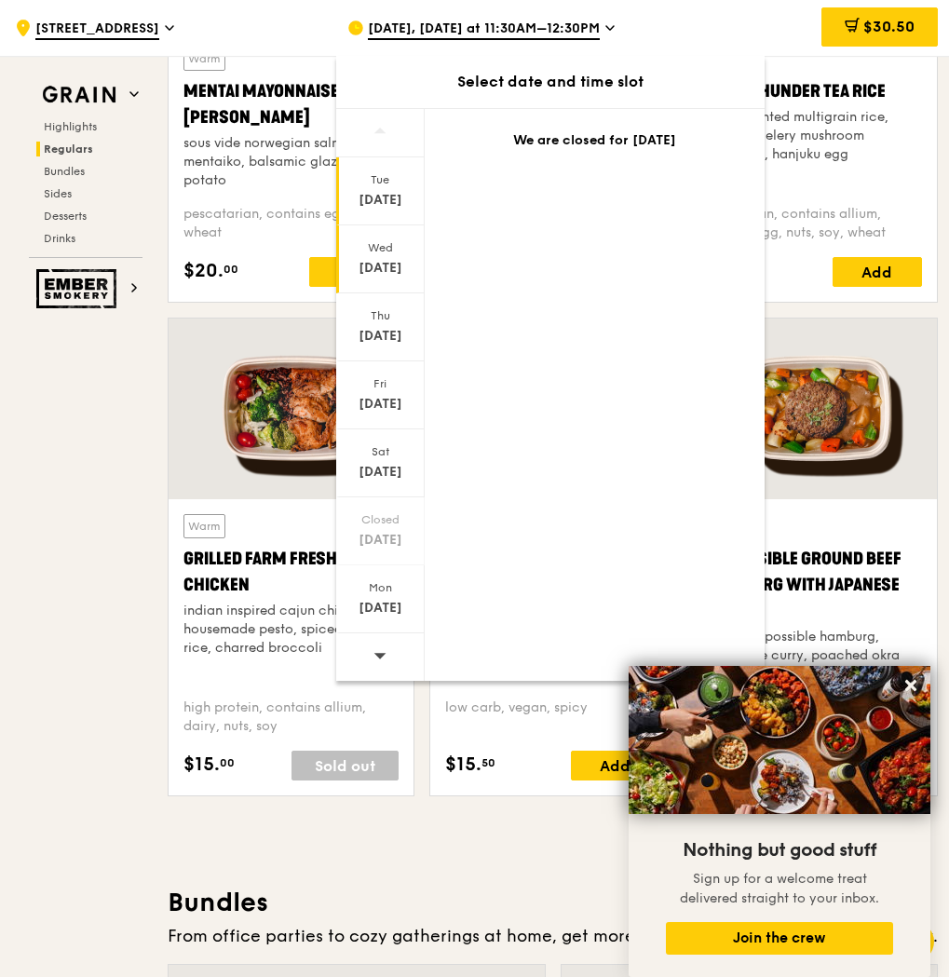
scroll to position [1916, 0]
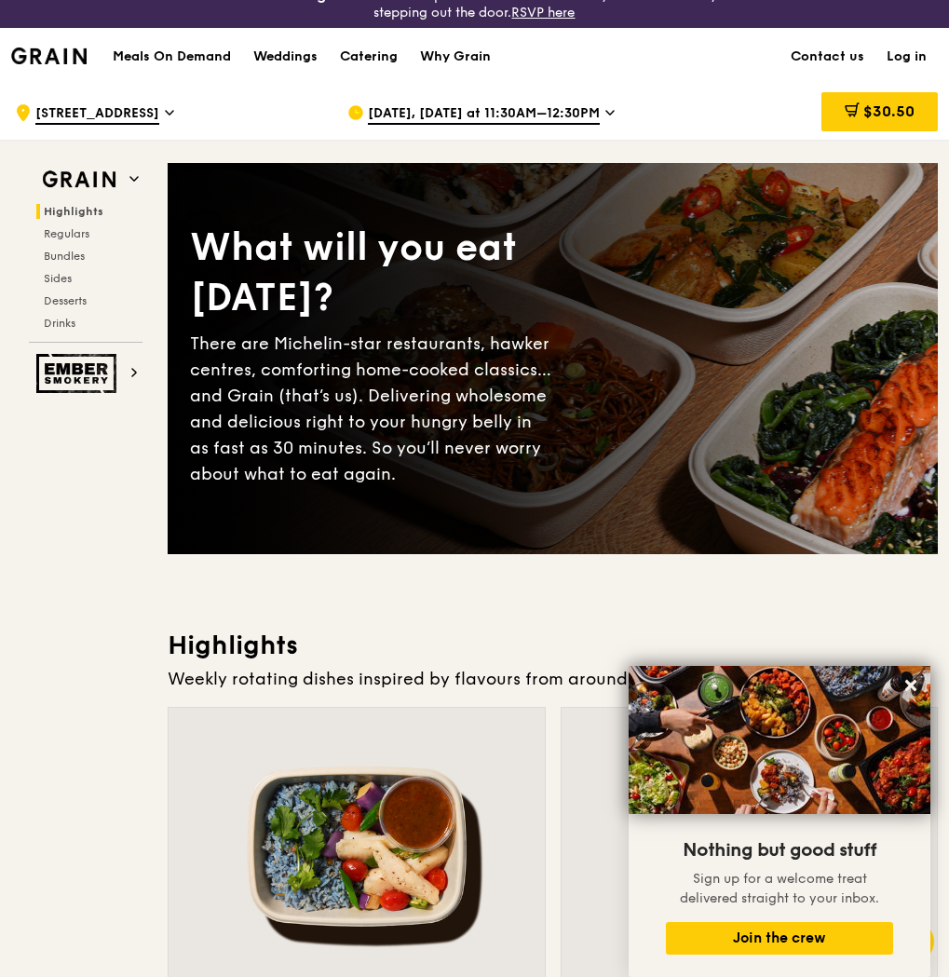
scroll to position [0, 0]
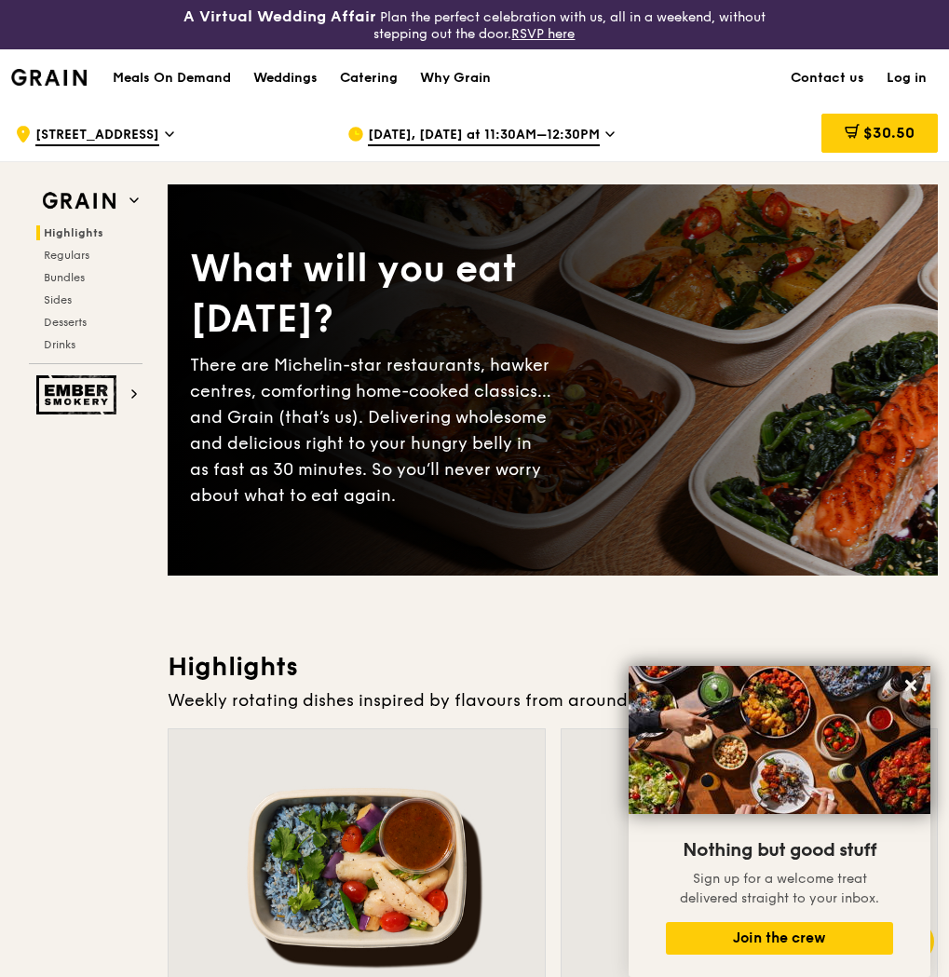
click at [222, 82] on h1 "Meals On Demand" at bounding box center [172, 78] width 118 height 19
click at [296, 78] on div "Weddings" at bounding box center [285, 78] width 64 height 56
click at [345, 77] on div "Catering" at bounding box center [369, 78] width 58 height 56
click at [195, 83] on h1 "Meals On Demand" at bounding box center [172, 78] width 118 height 19
click at [196, 82] on h1 "Meals On Demand" at bounding box center [172, 78] width 118 height 19
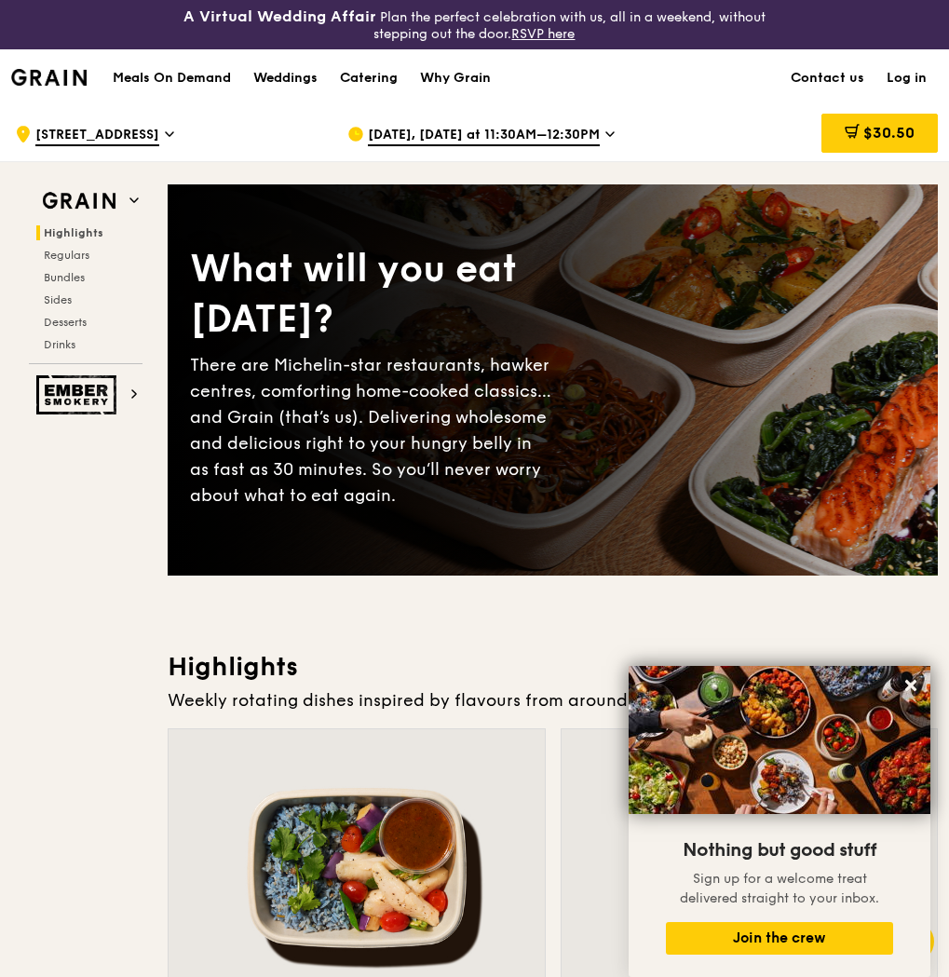
click at [228, 62] on div "Meals On Demand Weddings Catering Why Grain" at bounding box center [302, 77] width 401 height 57
click at [156, 83] on h1 "Meals On Demand" at bounding box center [172, 78] width 118 height 19
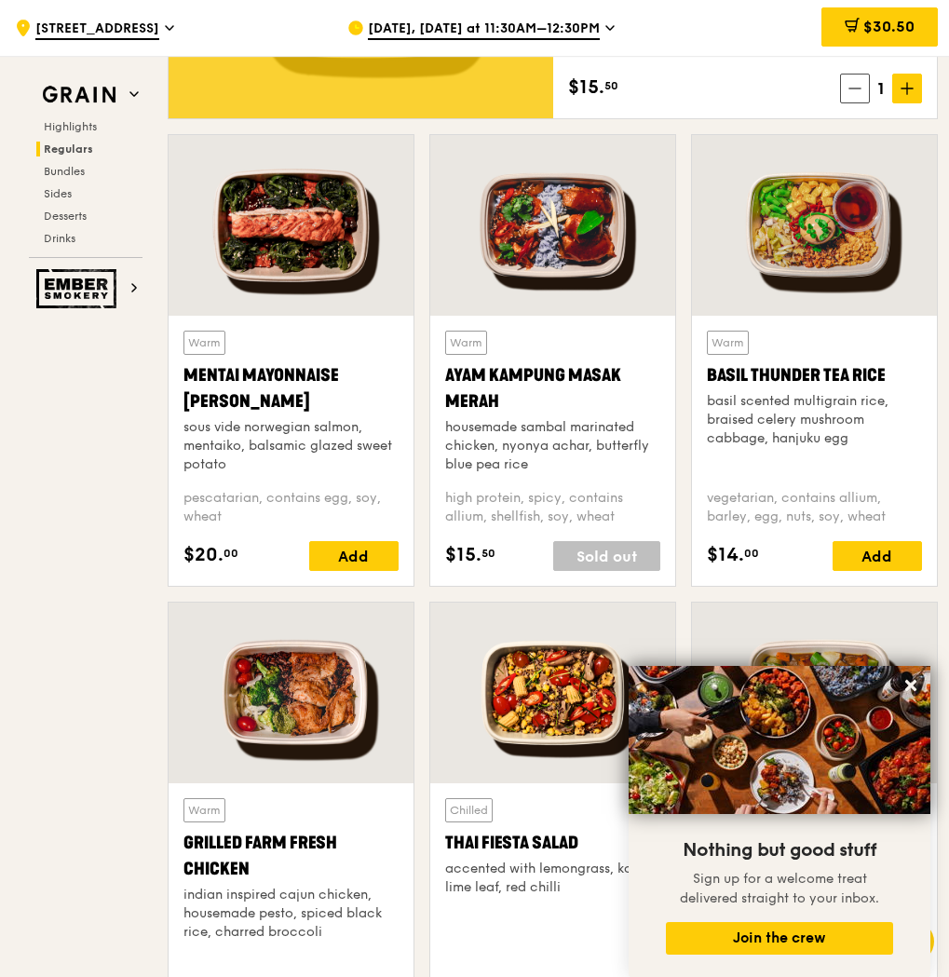
scroll to position [1584, 0]
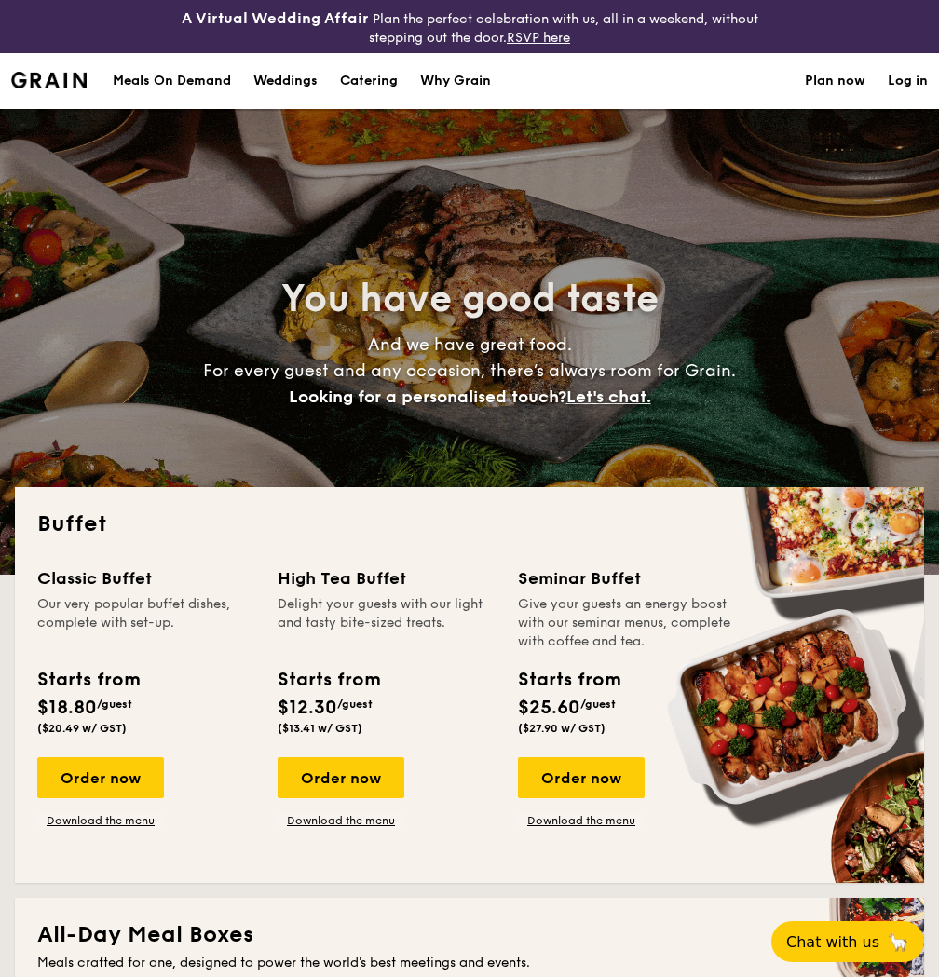
select select
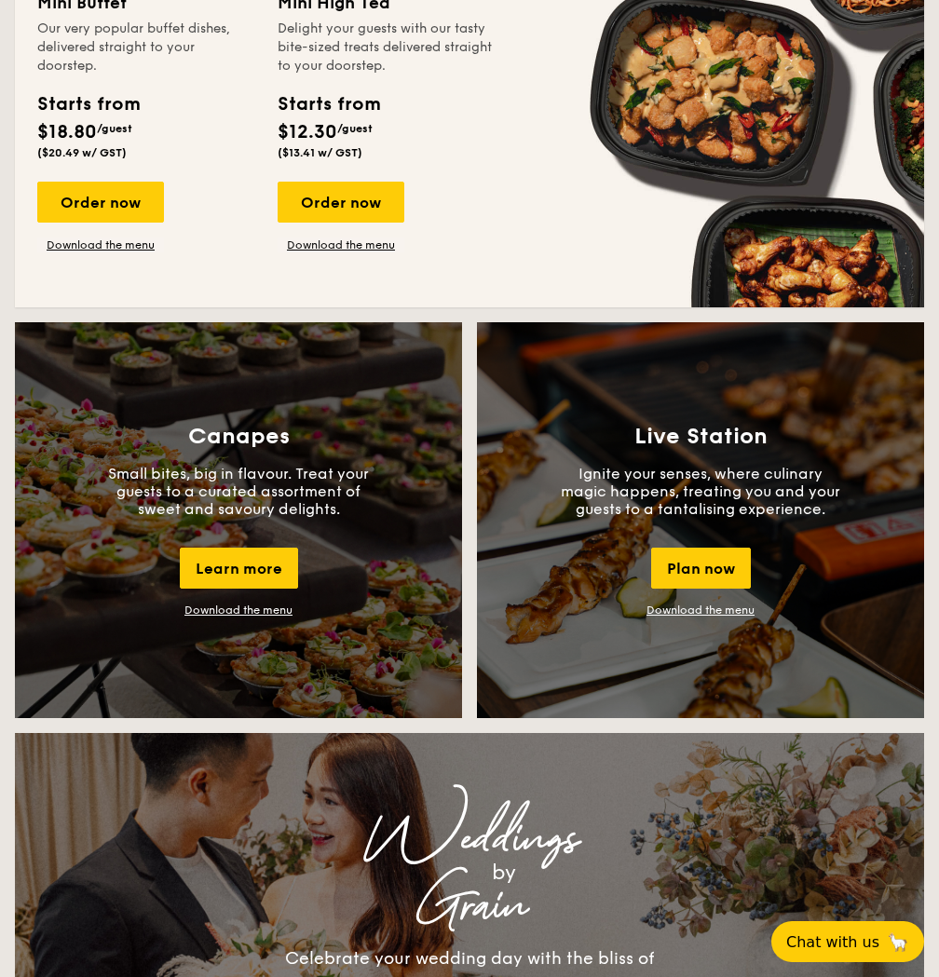
scroll to position [1025, 0]
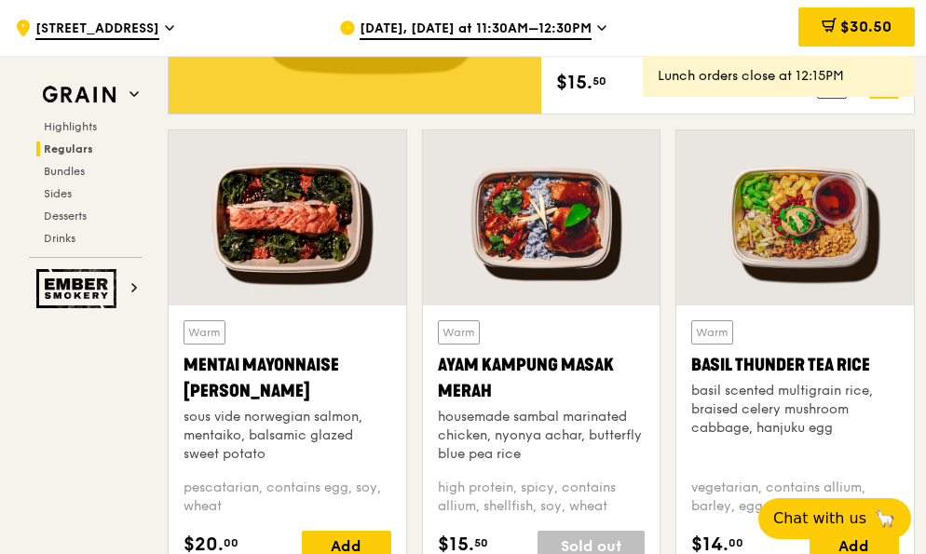
scroll to position [1584, 0]
